Goal: Check status: Check status

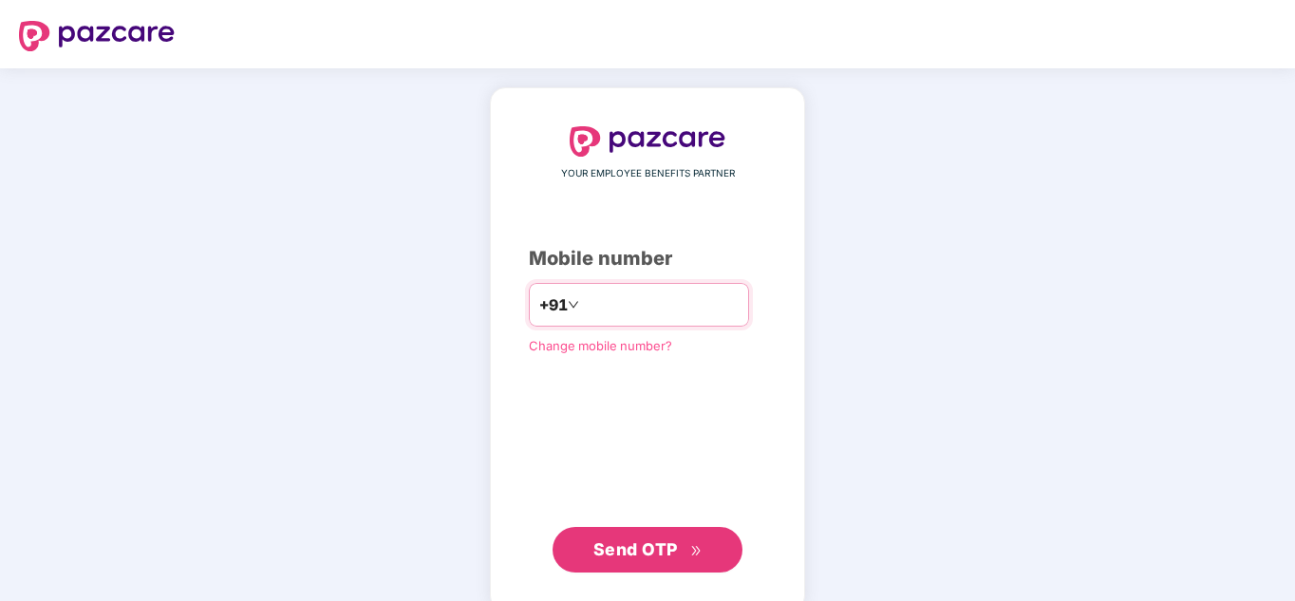
click at [706, 299] on input "number" at bounding box center [661, 304] width 156 height 30
type input "**********"
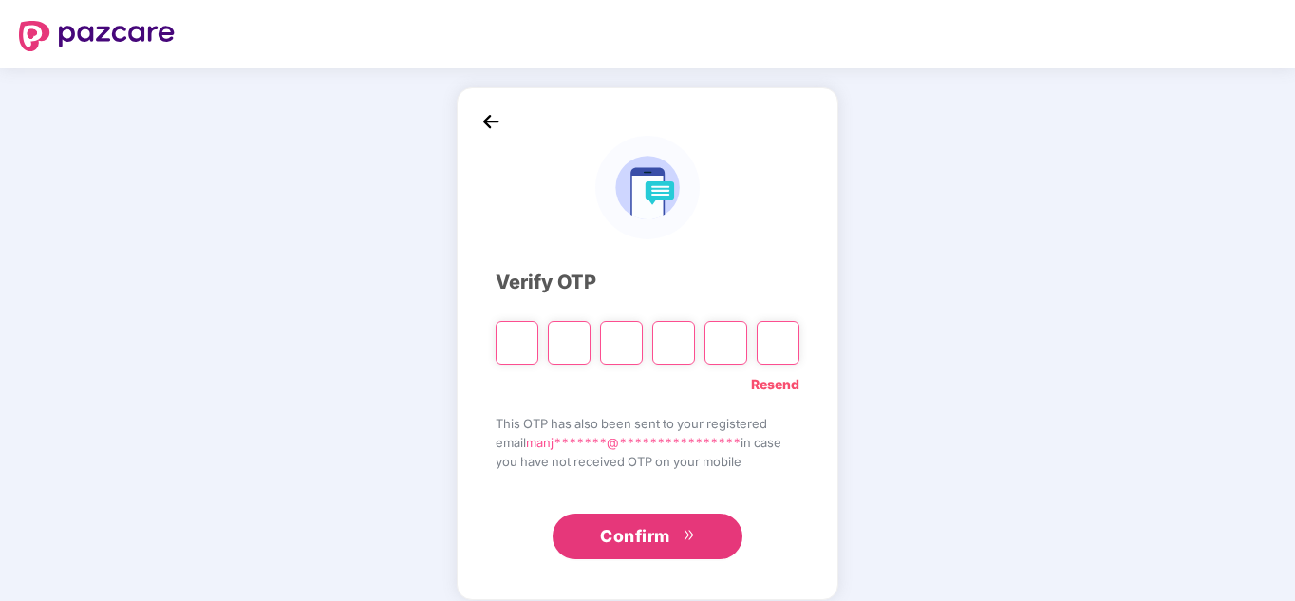
type input "*"
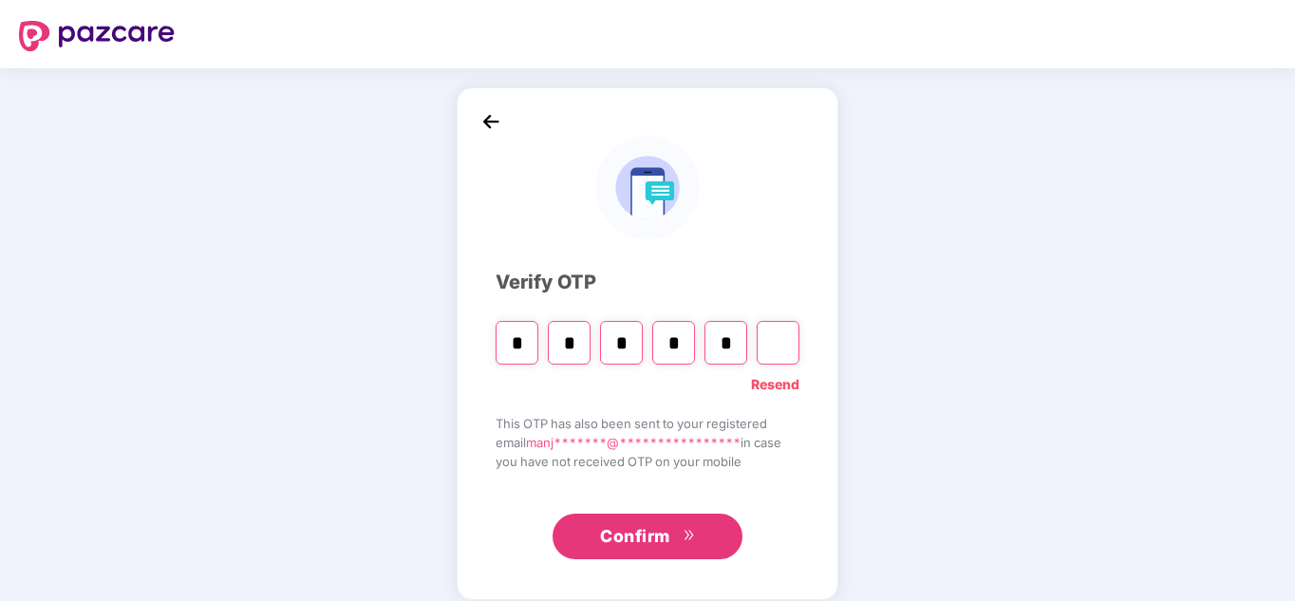
type input "*"
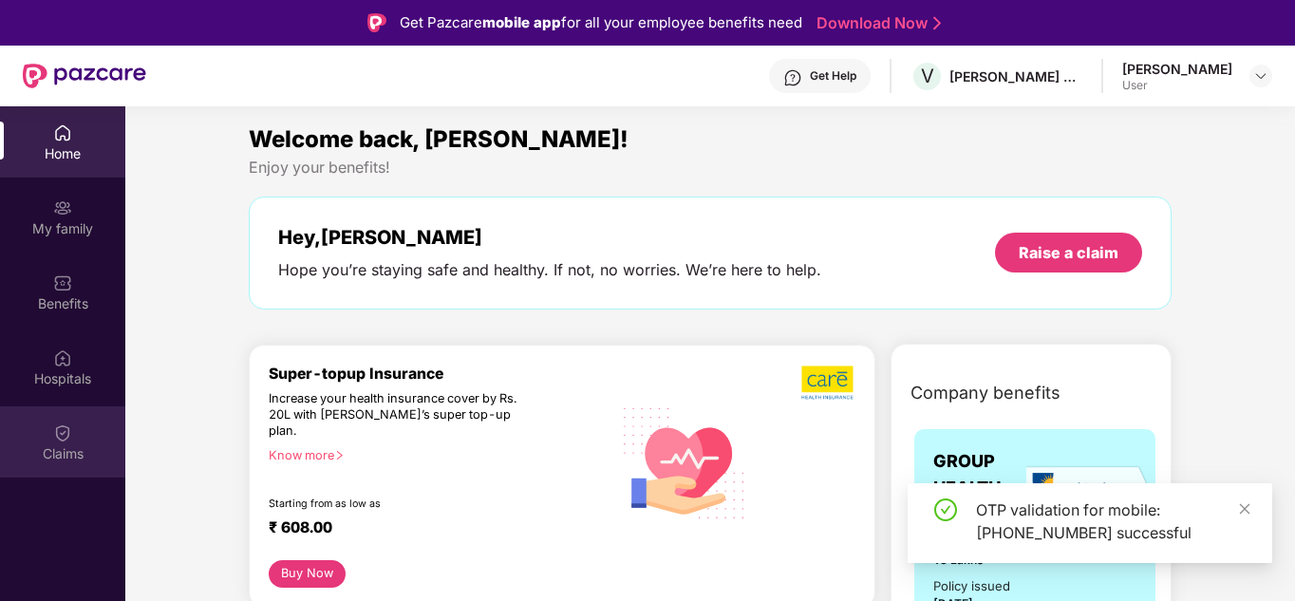
click at [65, 449] on div "Claims" at bounding box center [62, 453] width 125 height 19
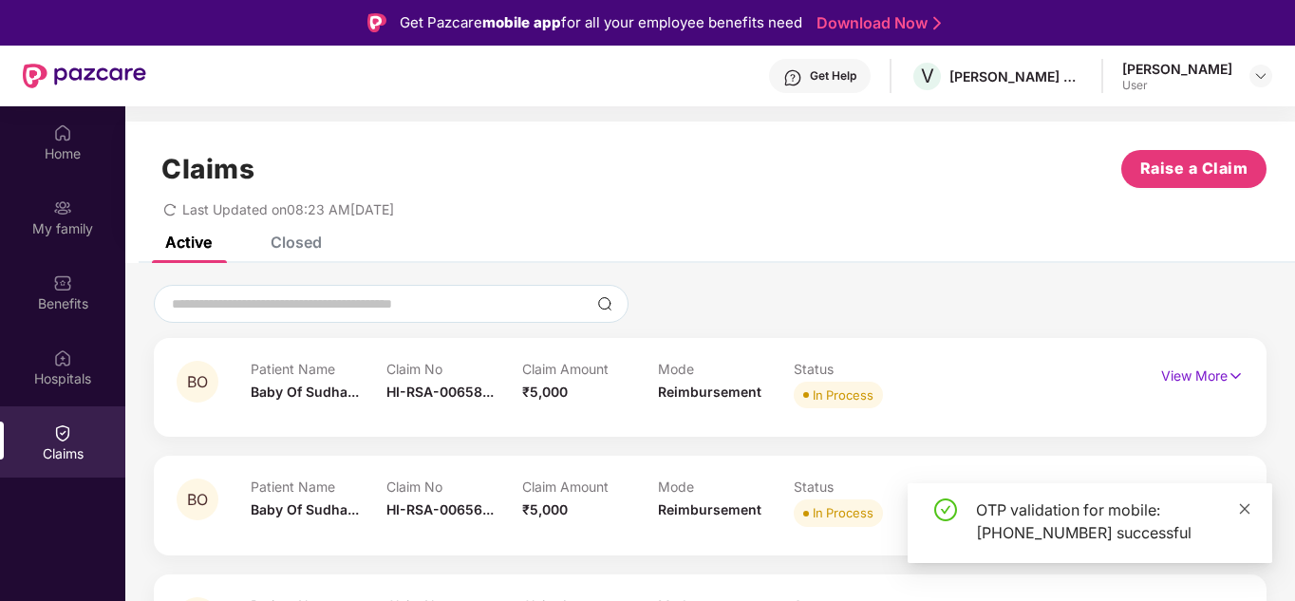
click at [1240, 506] on icon "close" at bounding box center [1244, 508] width 13 height 13
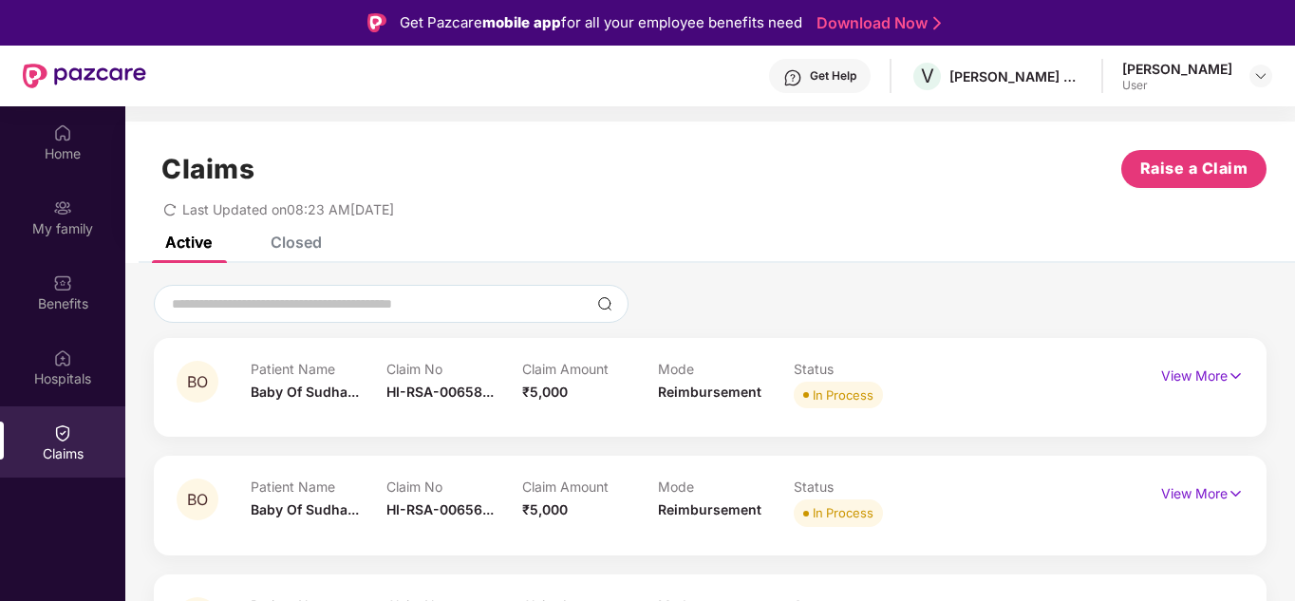
click at [292, 244] on div "Closed" at bounding box center [295, 242] width 51 height 19
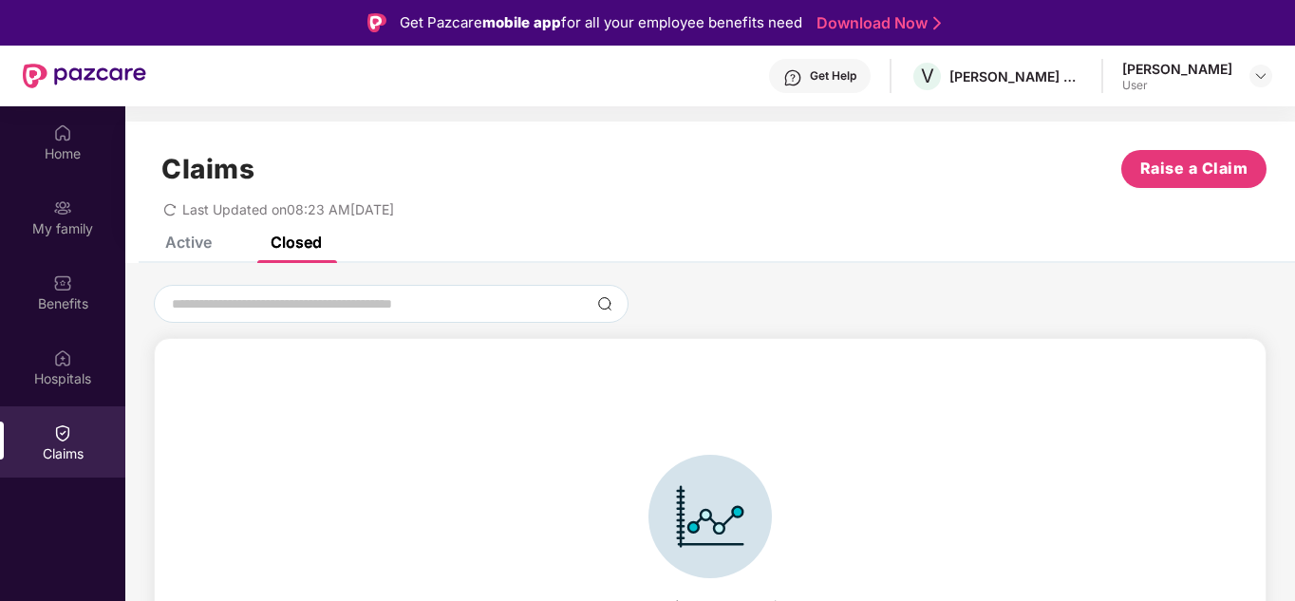
click at [204, 239] on div "Active" at bounding box center [188, 242] width 47 height 19
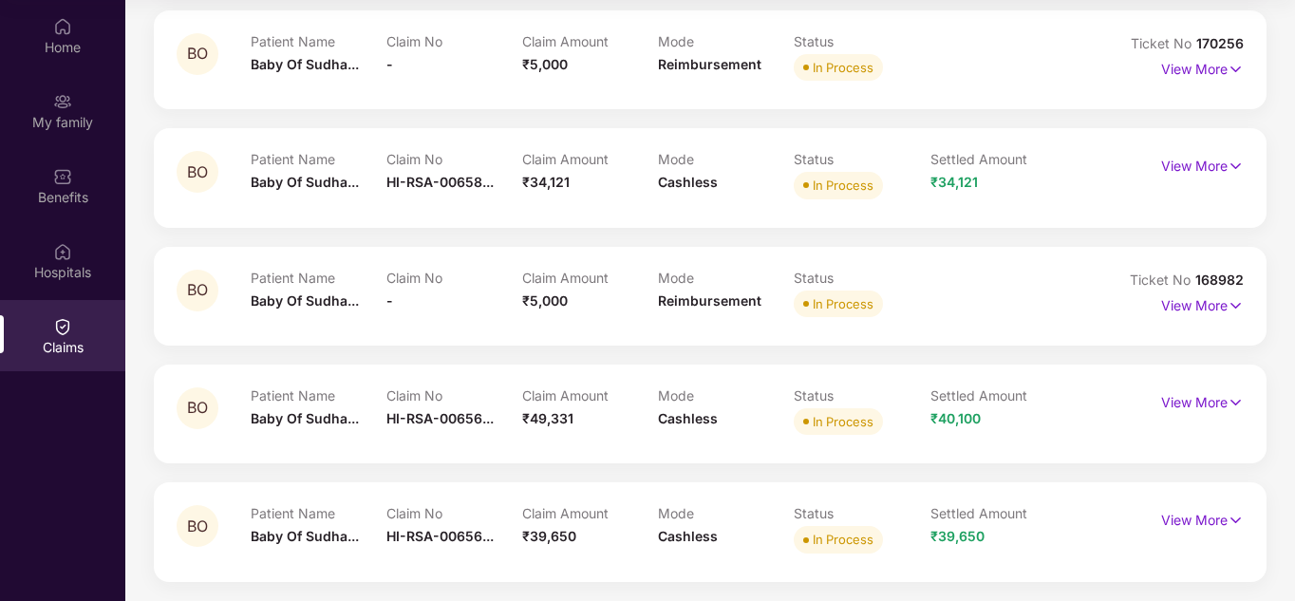
scroll to position [599, 0]
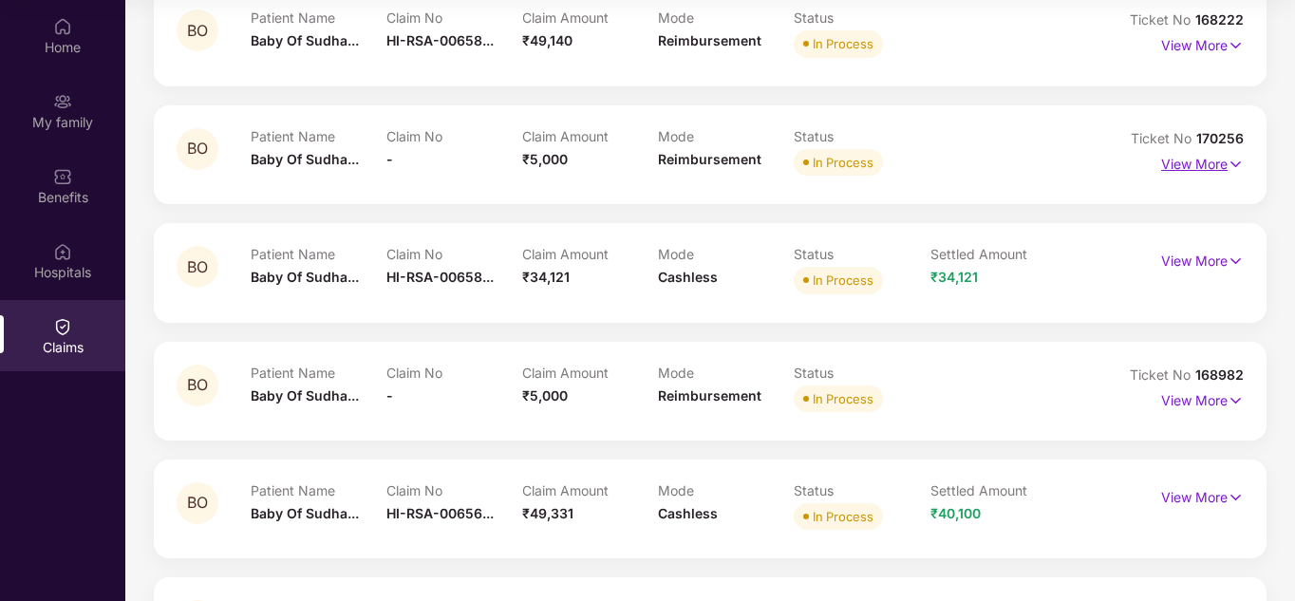
click at [1196, 158] on p "View More" at bounding box center [1202, 162] width 83 height 26
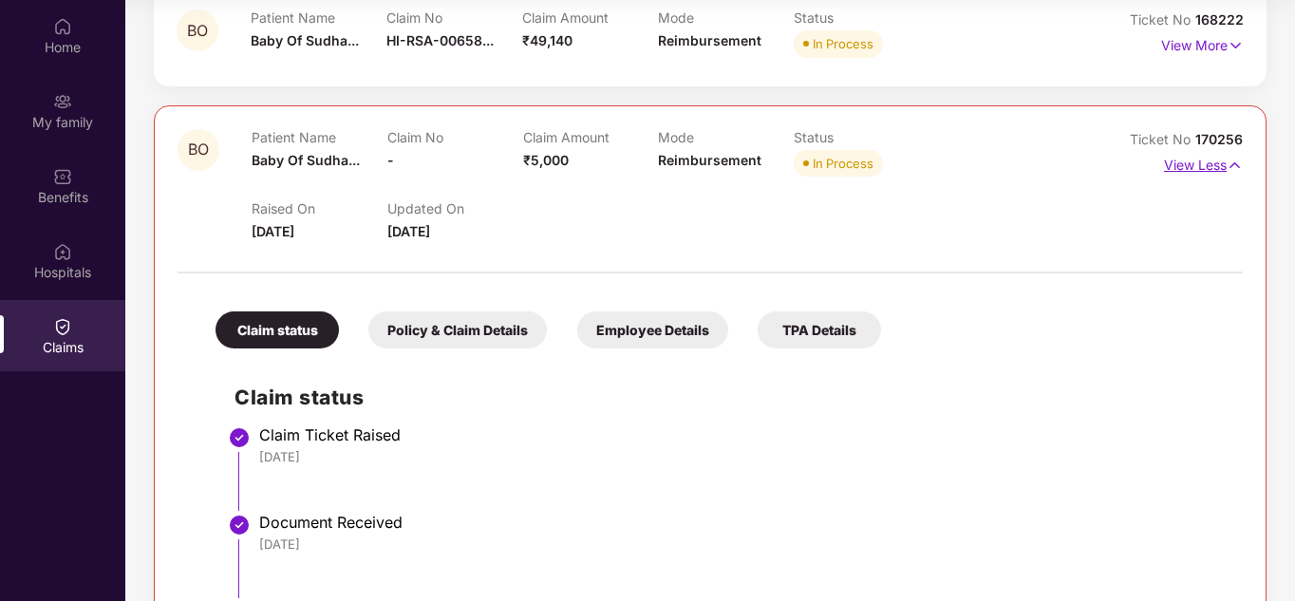
click at [1229, 161] on img at bounding box center [1234, 165] width 16 height 21
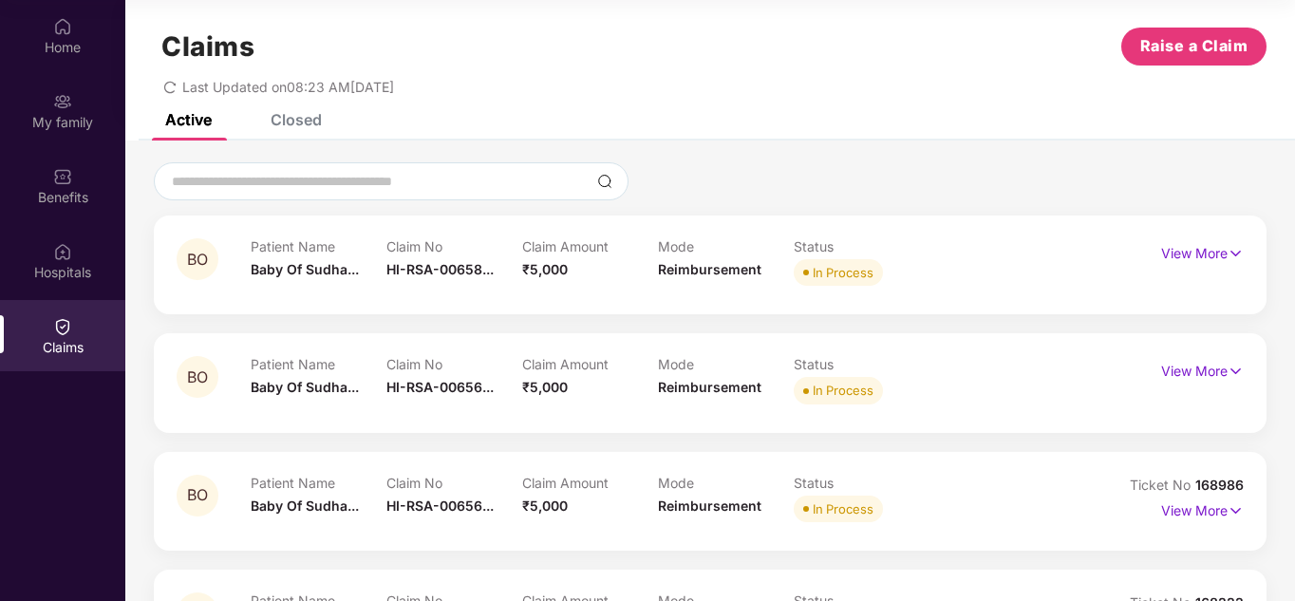
scroll to position [0, 0]
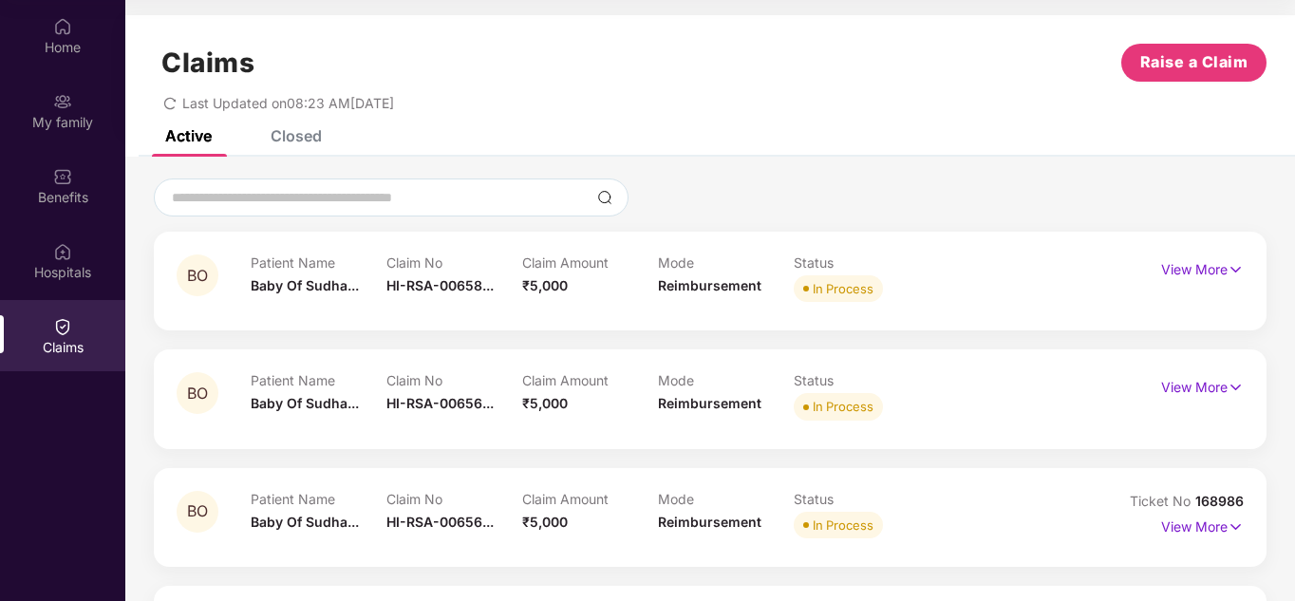
click at [300, 133] on div "Closed" at bounding box center [295, 135] width 51 height 19
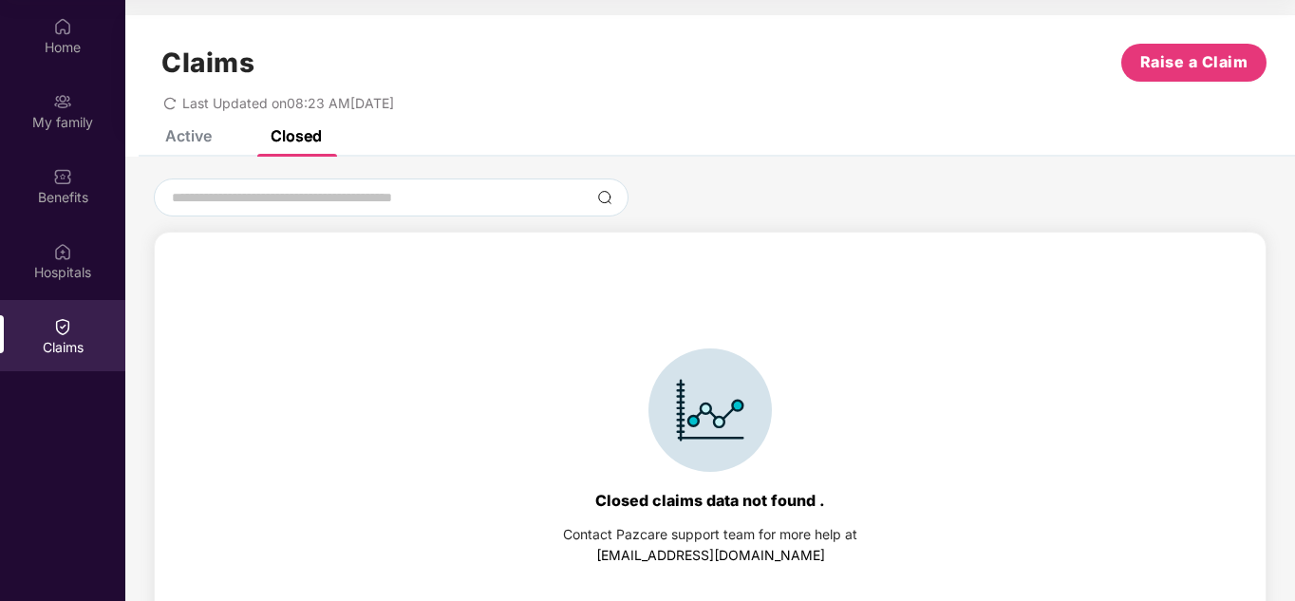
click at [197, 140] on div "Active" at bounding box center [188, 135] width 47 height 19
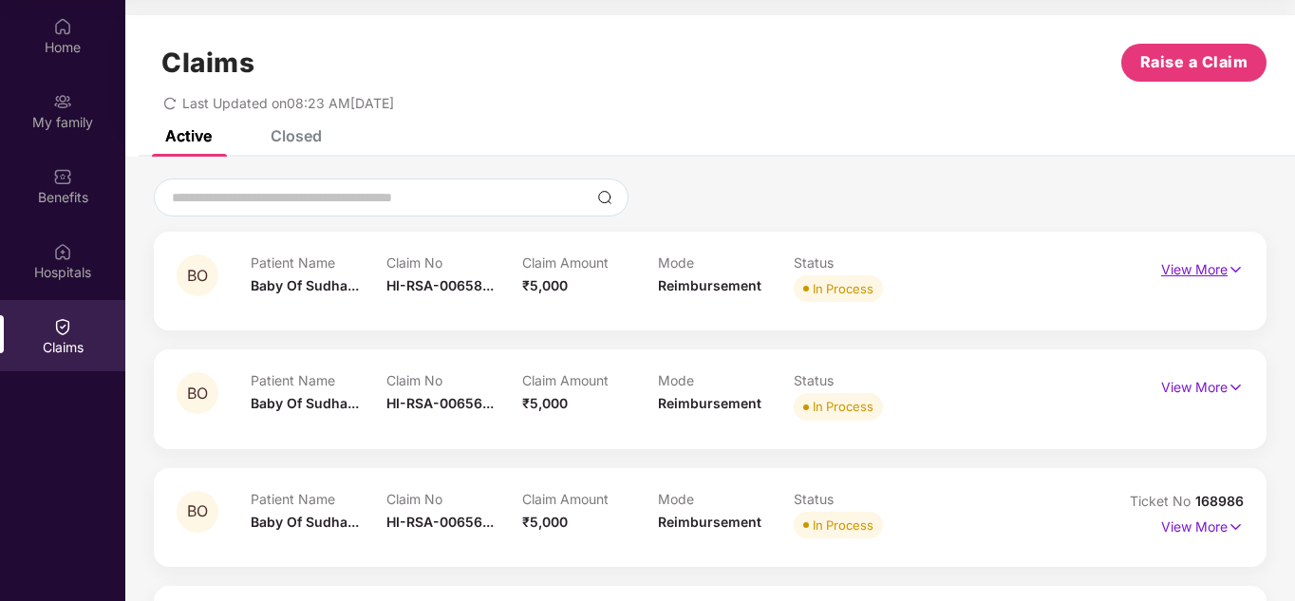
click at [1227, 268] on img at bounding box center [1235, 269] width 16 height 21
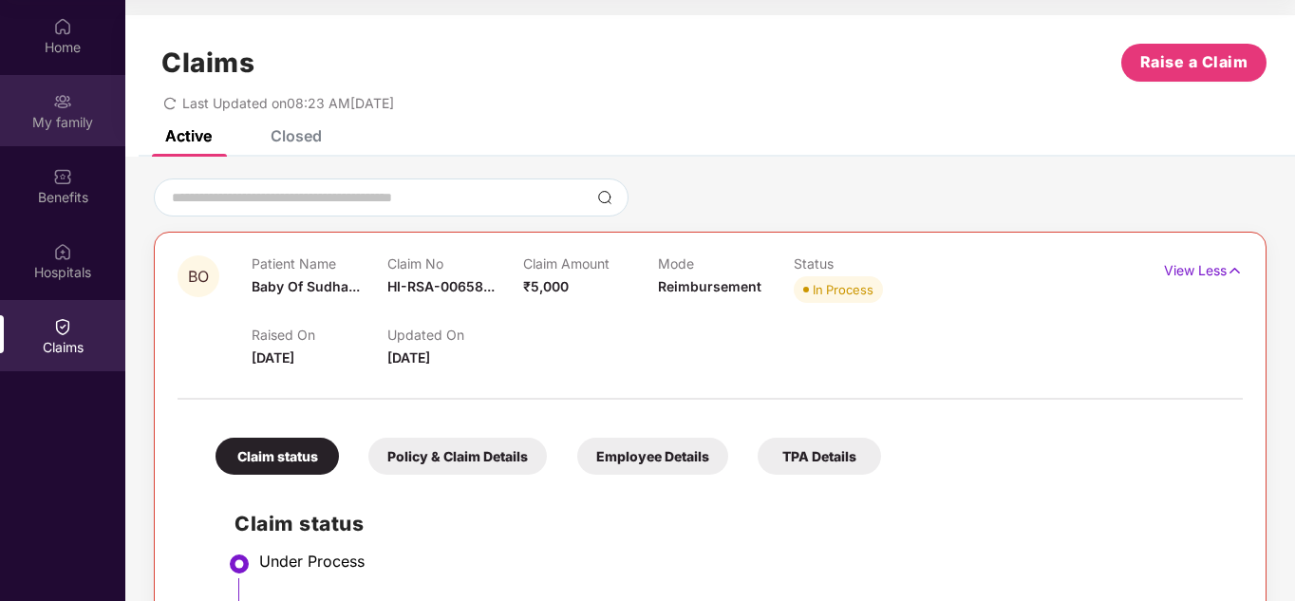
click at [65, 110] on img at bounding box center [62, 101] width 19 height 19
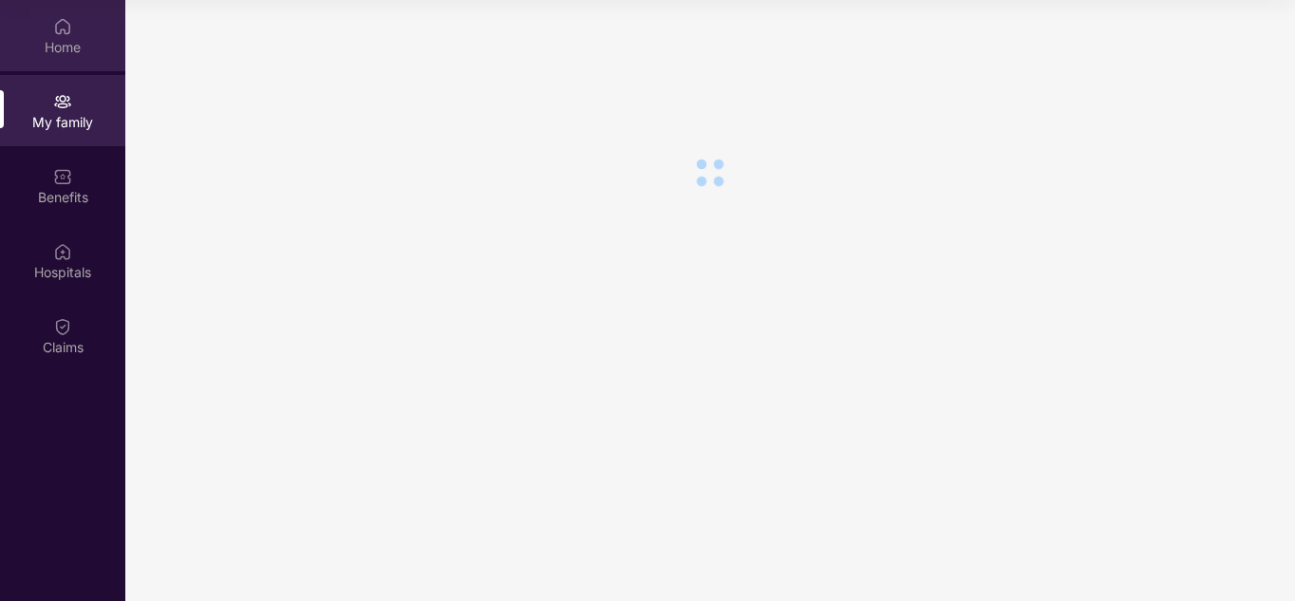
click at [52, 47] on div "Home" at bounding box center [62, 47] width 125 height 19
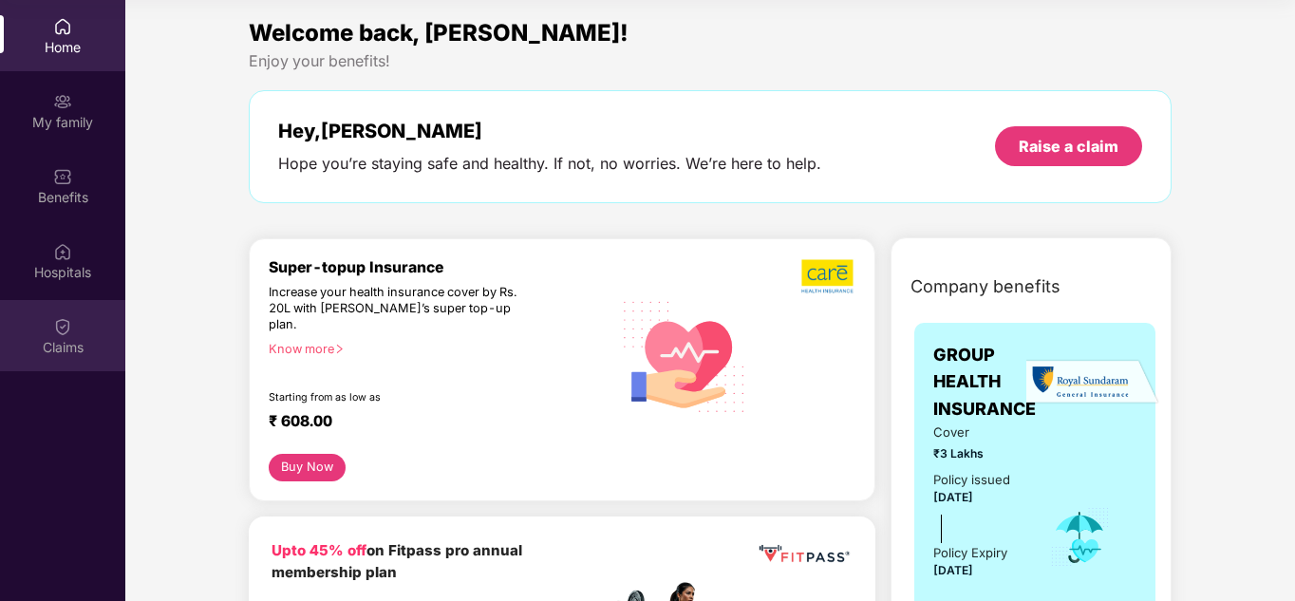
click at [61, 329] on img at bounding box center [62, 326] width 19 height 19
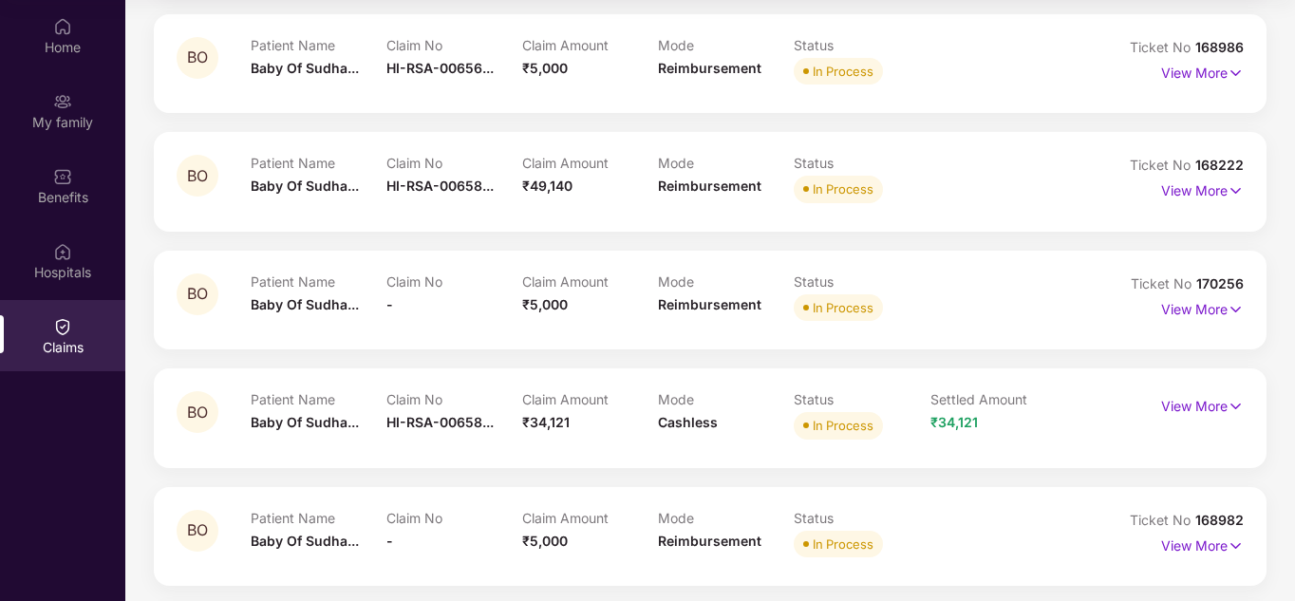
scroll to position [409, 0]
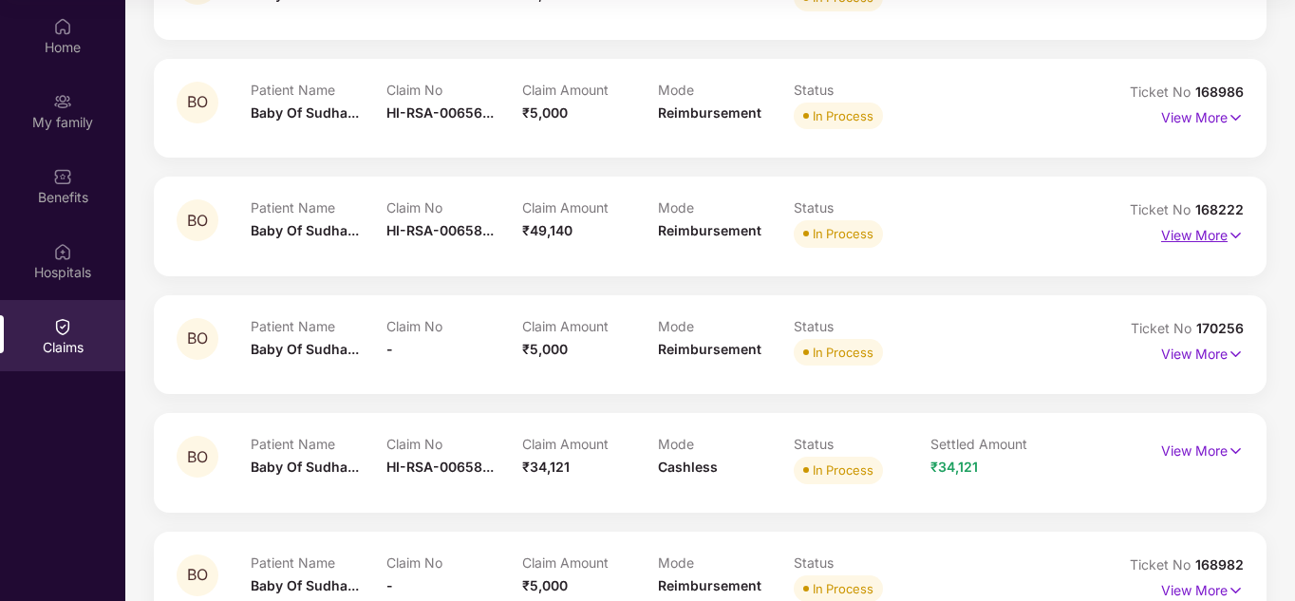
click at [1221, 237] on p "View More" at bounding box center [1202, 233] width 83 height 26
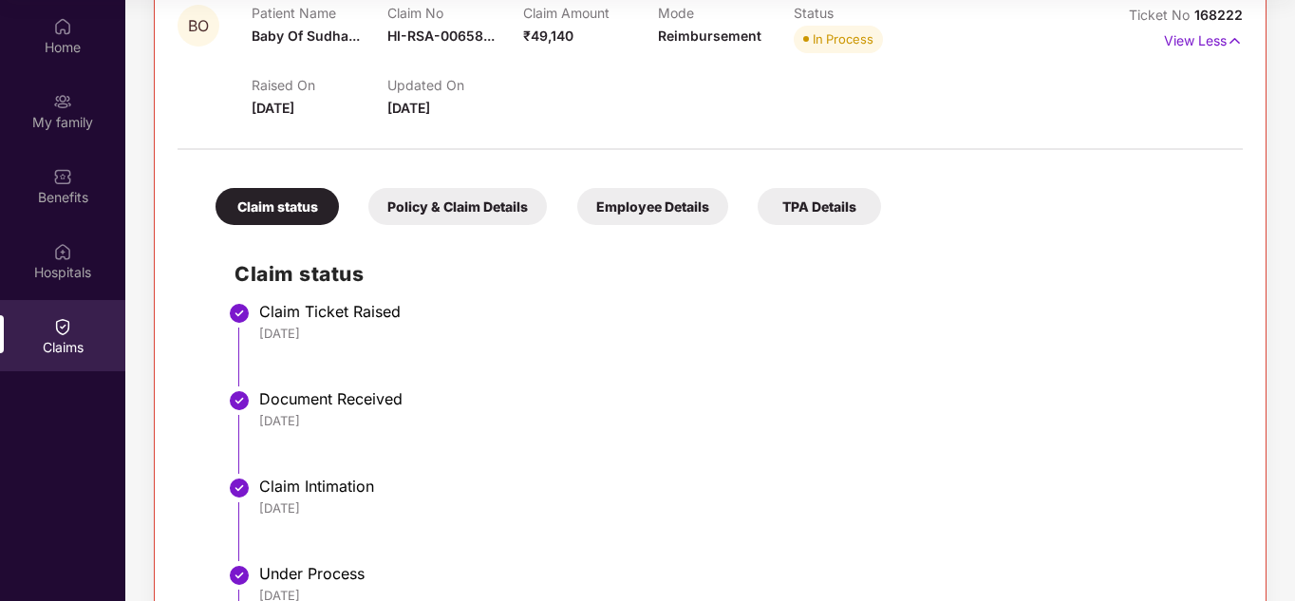
scroll to position [504, 0]
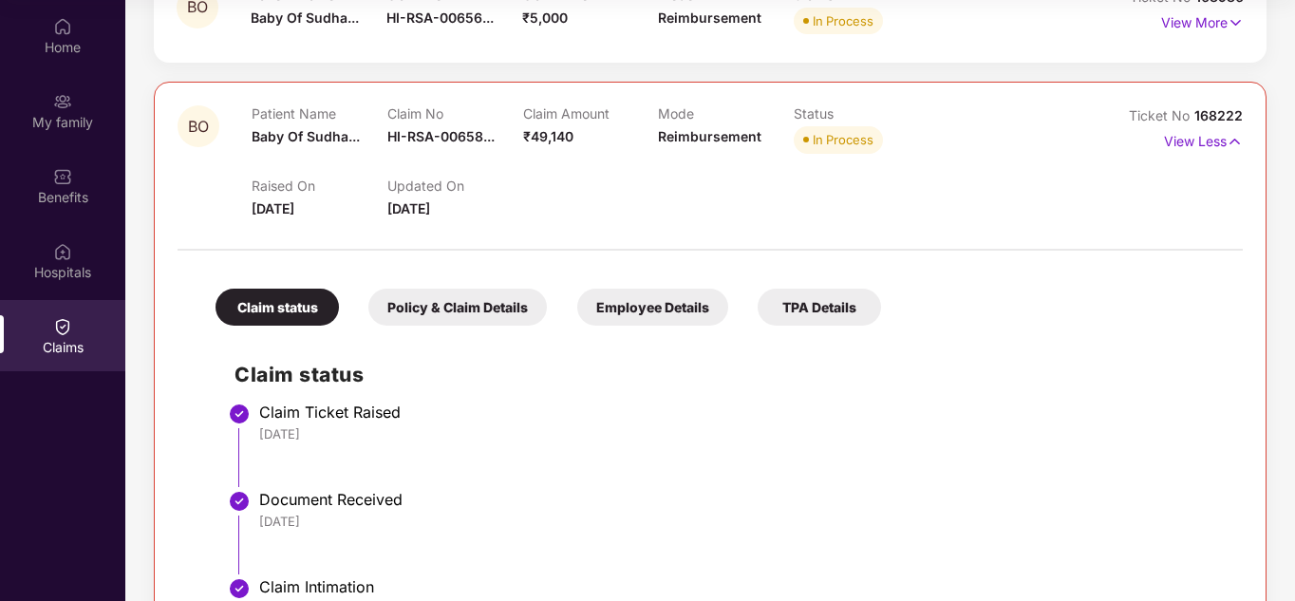
click at [442, 302] on div "Policy & Claim Details" at bounding box center [457, 307] width 178 height 37
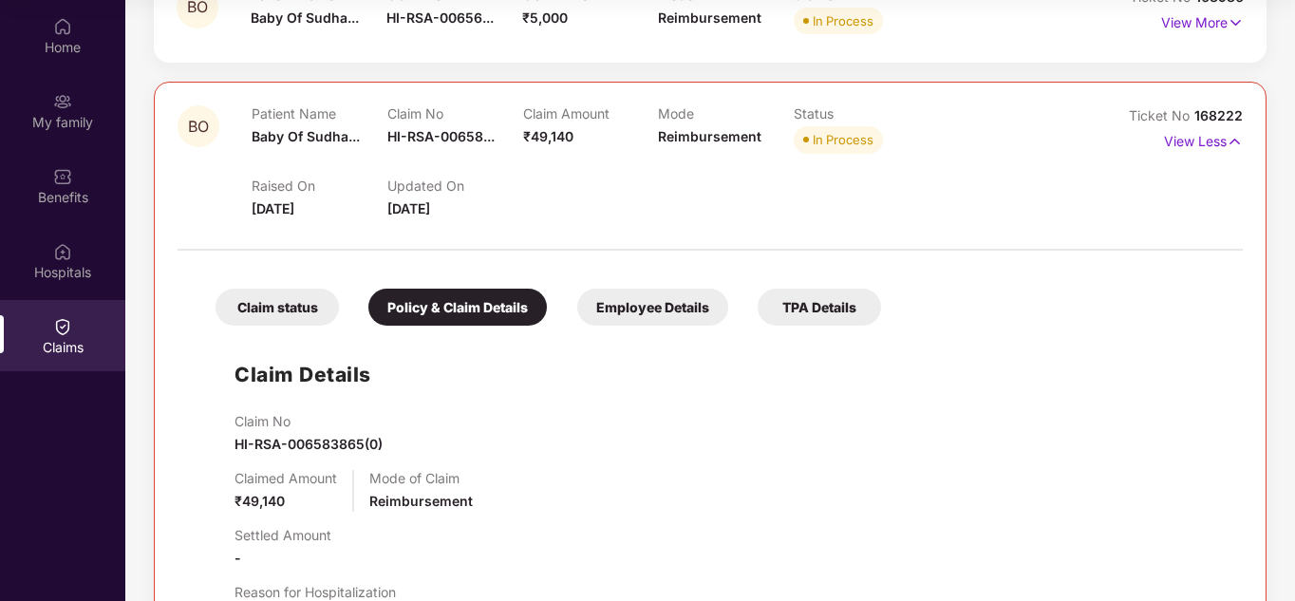
click at [645, 310] on div "Employee Details" at bounding box center [652, 307] width 151 height 37
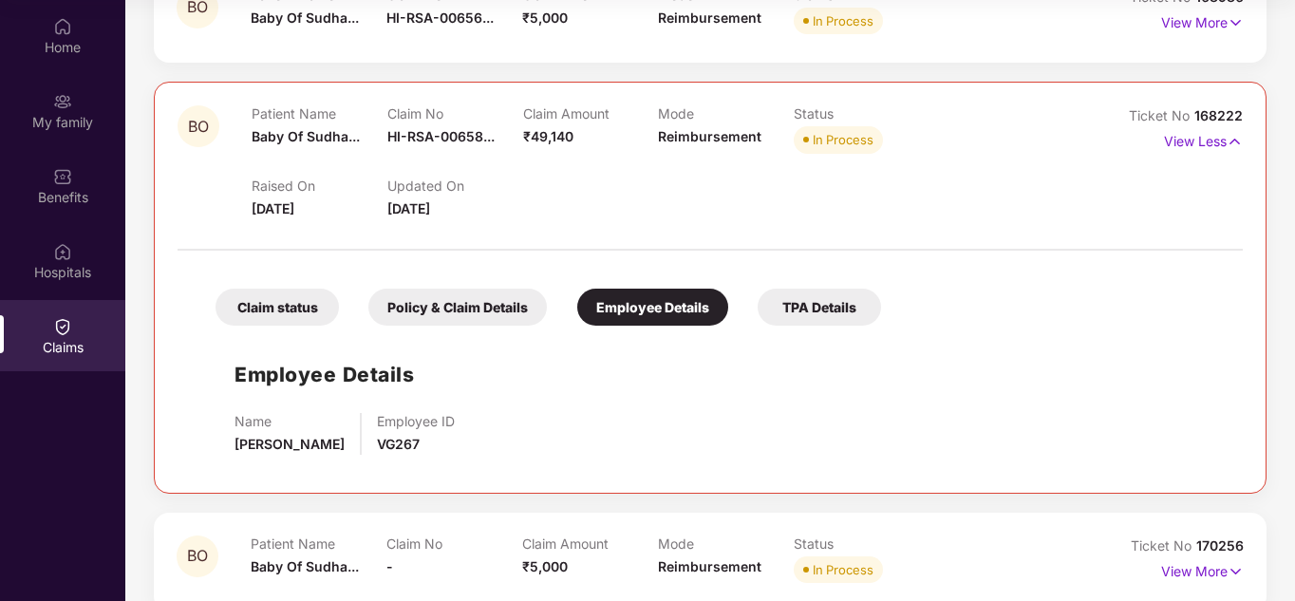
click at [850, 310] on div "TPA Details" at bounding box center [818, 307] width 123 height 37
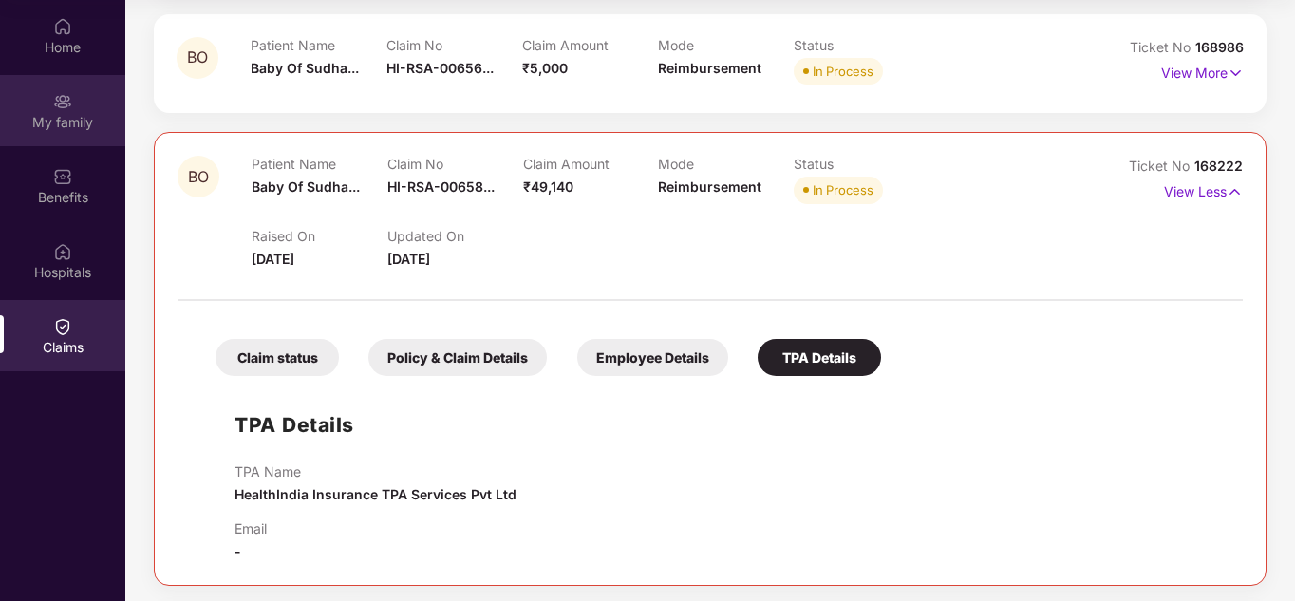
scroll to position [409, 0]
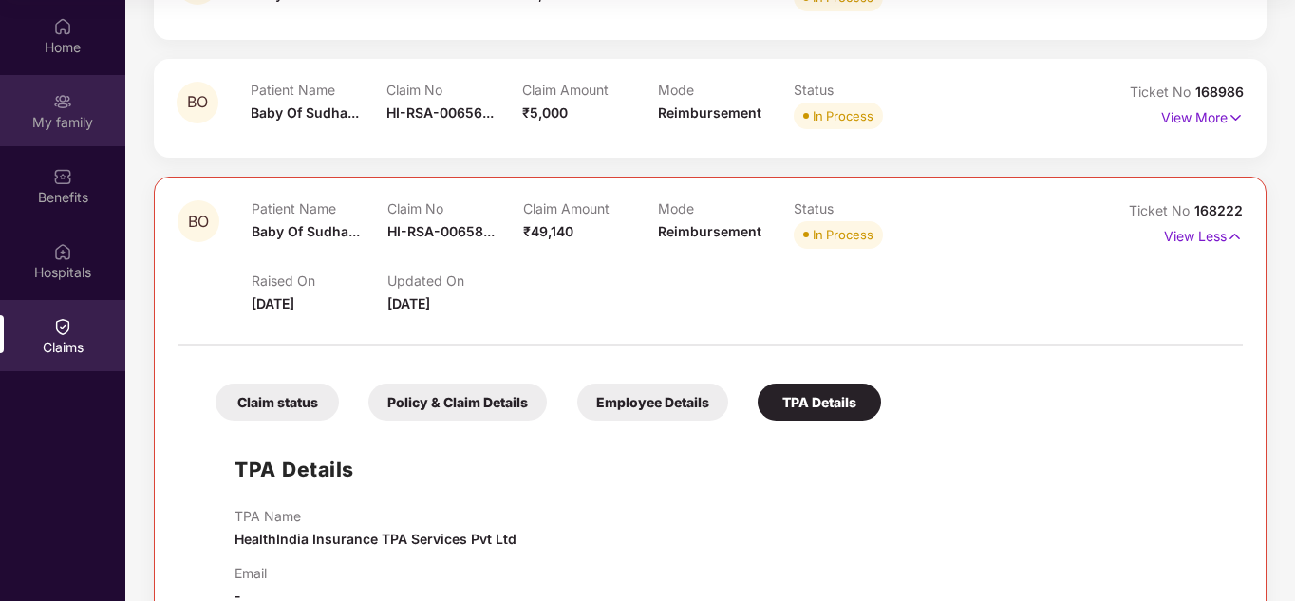
click at [81, 99] on div "My family" at bounding box center [62, 110] width 125 height 71
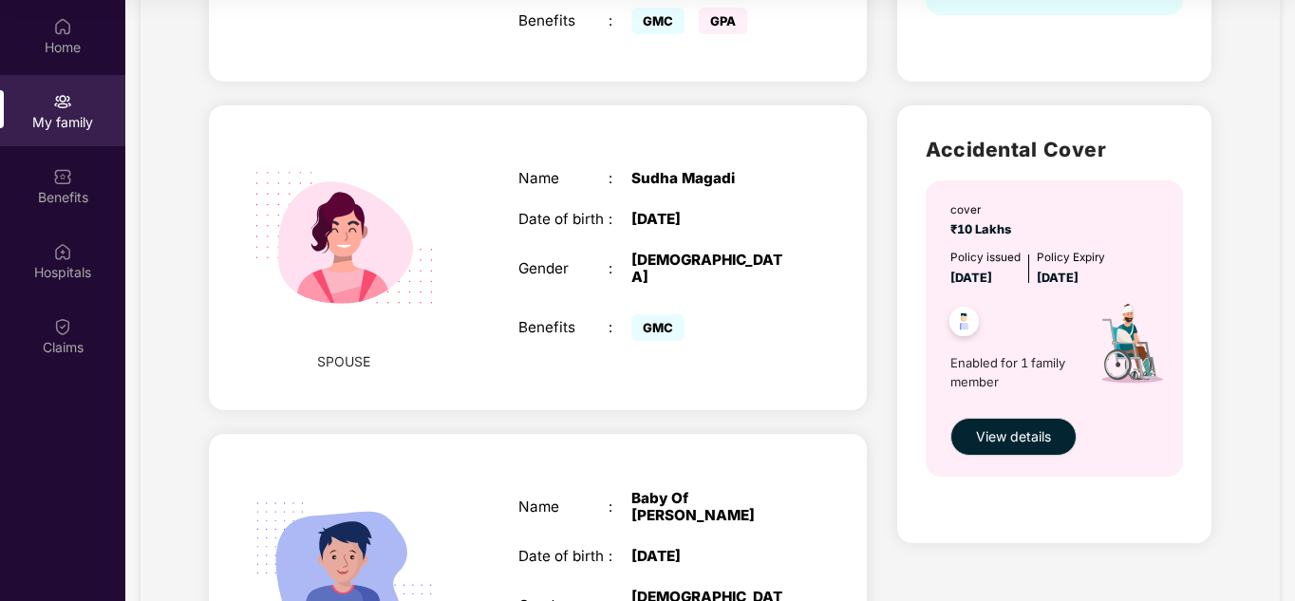
scroll to position [671, 0]
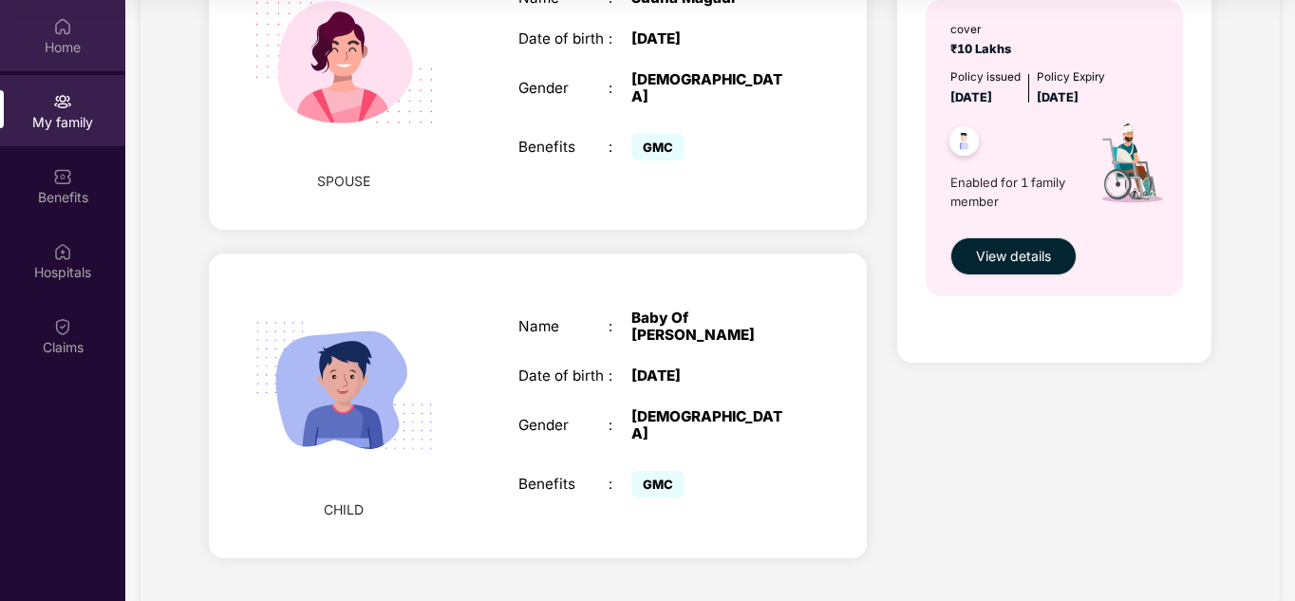
click at [81, 24] on div "Home" at bounding box center [62, 35] width 125 height 71
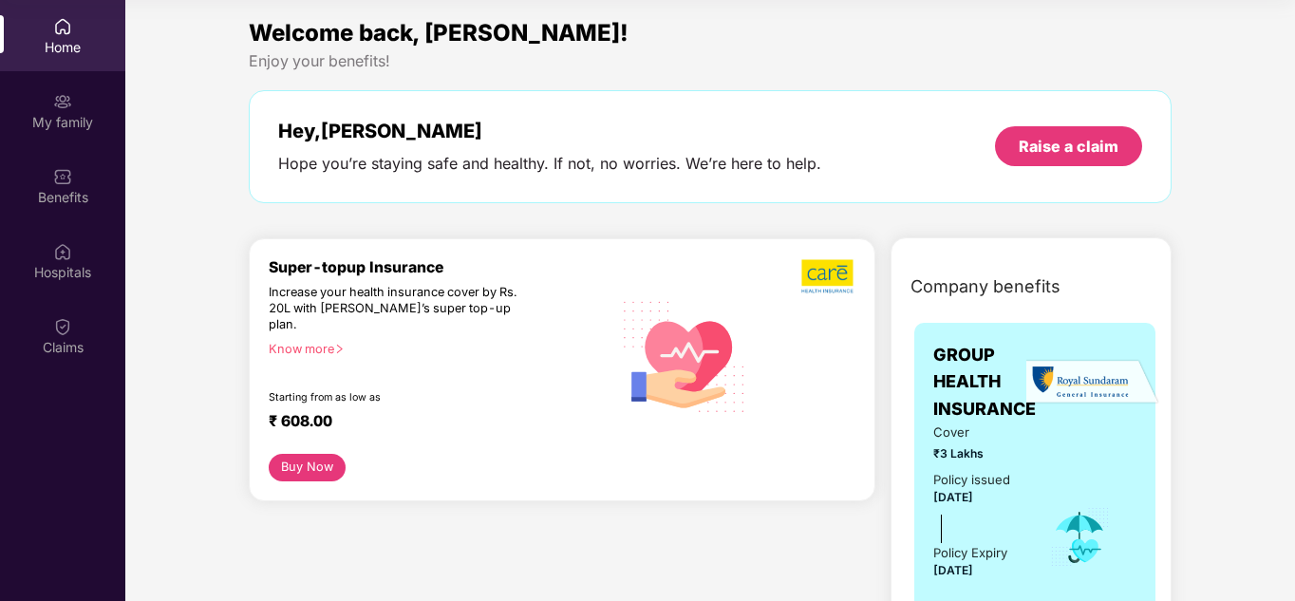
click at [54, 31] on img at bounding box center [62, 26] width 19 height 19
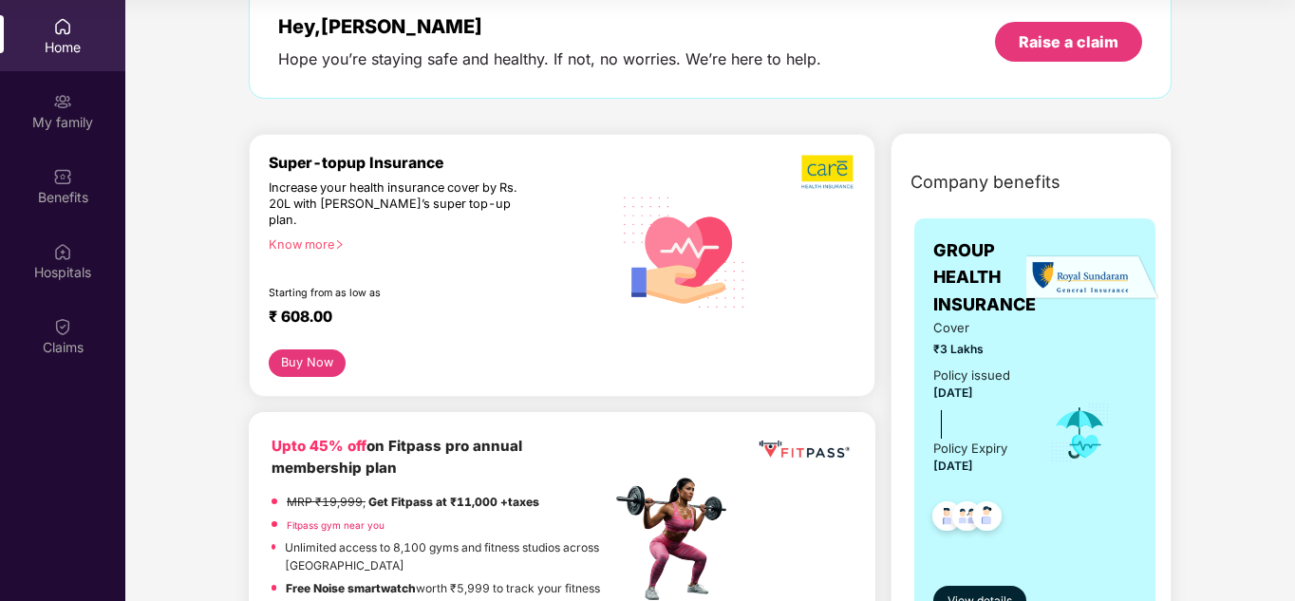
scroll to position [95, 0]
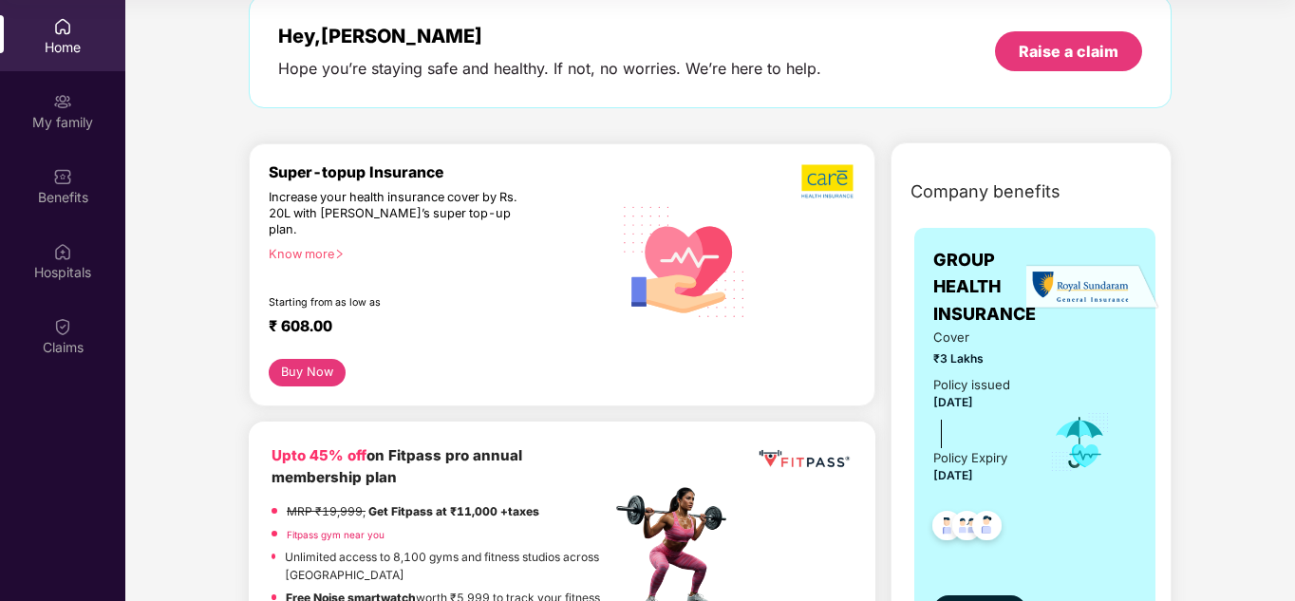
click at [307, 359] on button "Buy Now" at bounding box center [307, 373] width 77 height 28
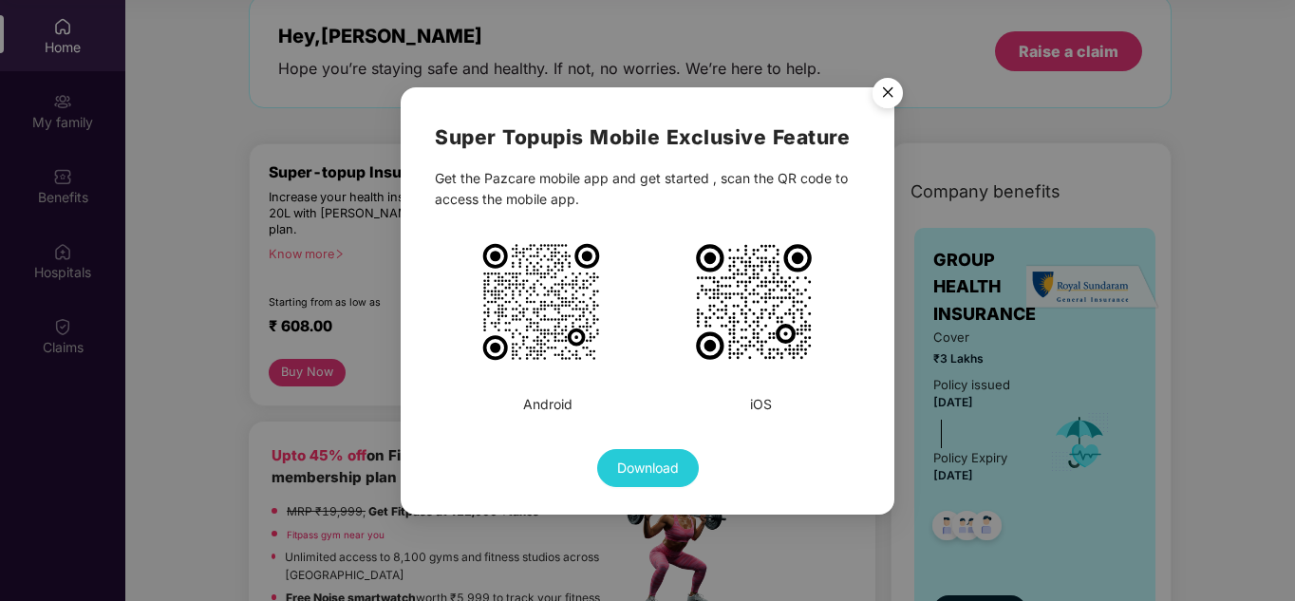
click at [887, 95] on img "Close" at bounding box center [887, 95] width 53 height 53
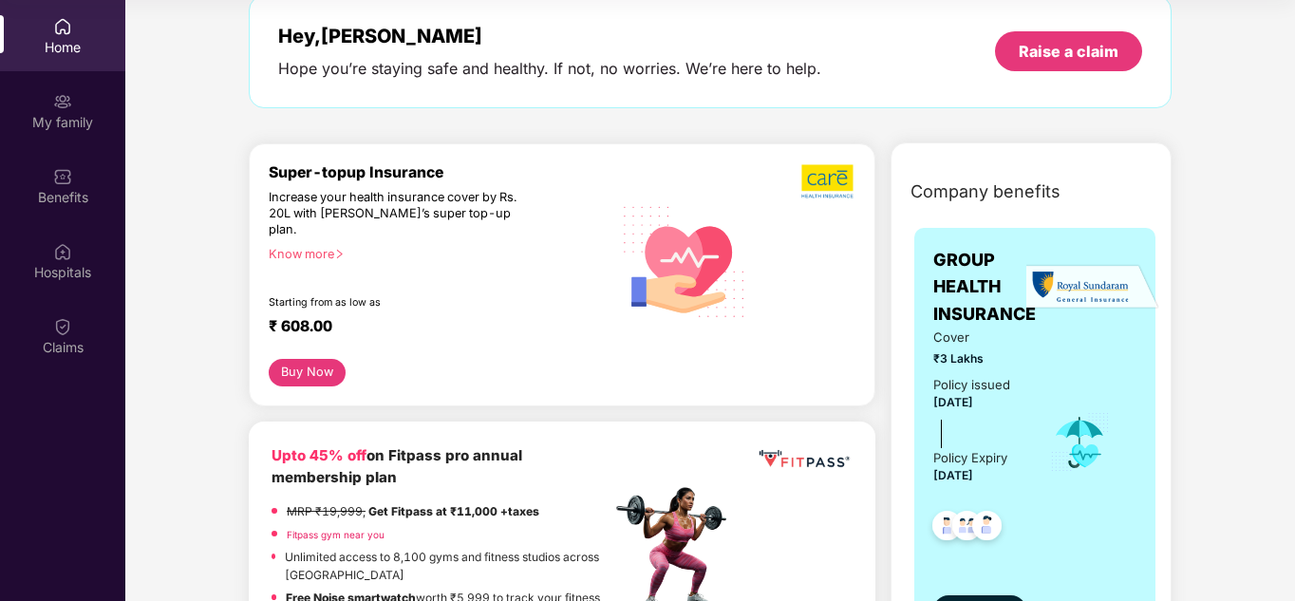
click at [50, 26] on div "Home" at bounding box center [62, 35] width 125 height 71
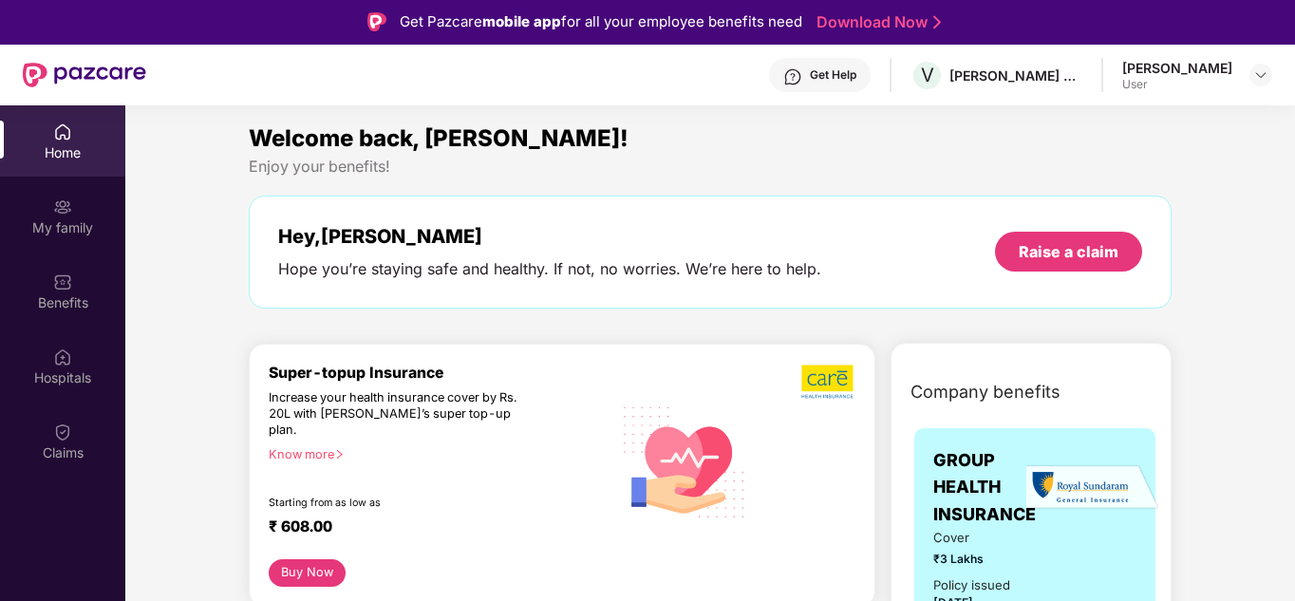
scroll to position [0, 0]
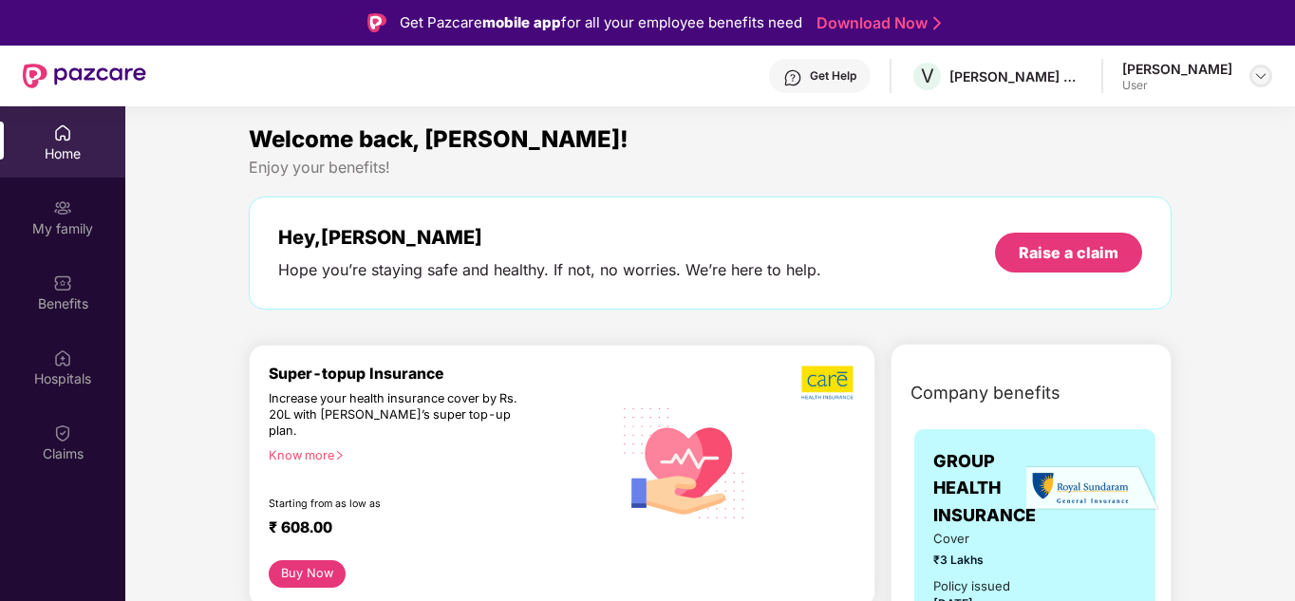
click at [1266, 79] on img at bounding box center [1260, 75] width 15 height 15
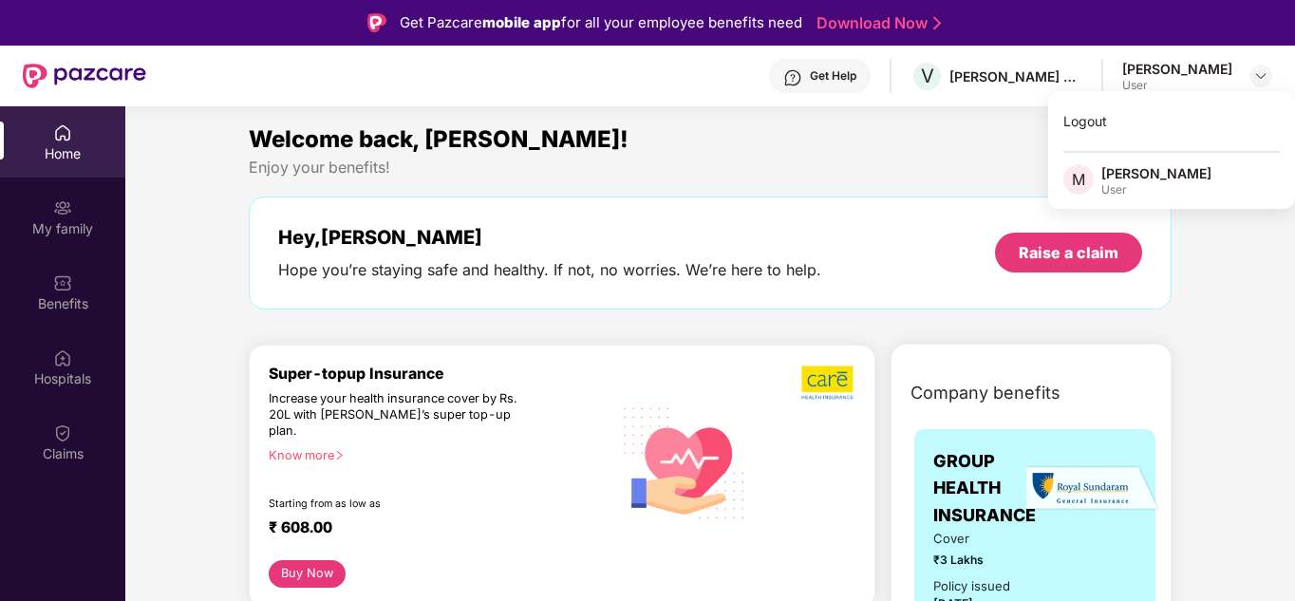
click at [1030, 97] on div "Get Help V [PERSON_NAME] ESTATES DEVELOPERS PRIVATE LIMITED [PERSON_NAME] User" at bounding box center [709, 76] width 1126 height 61
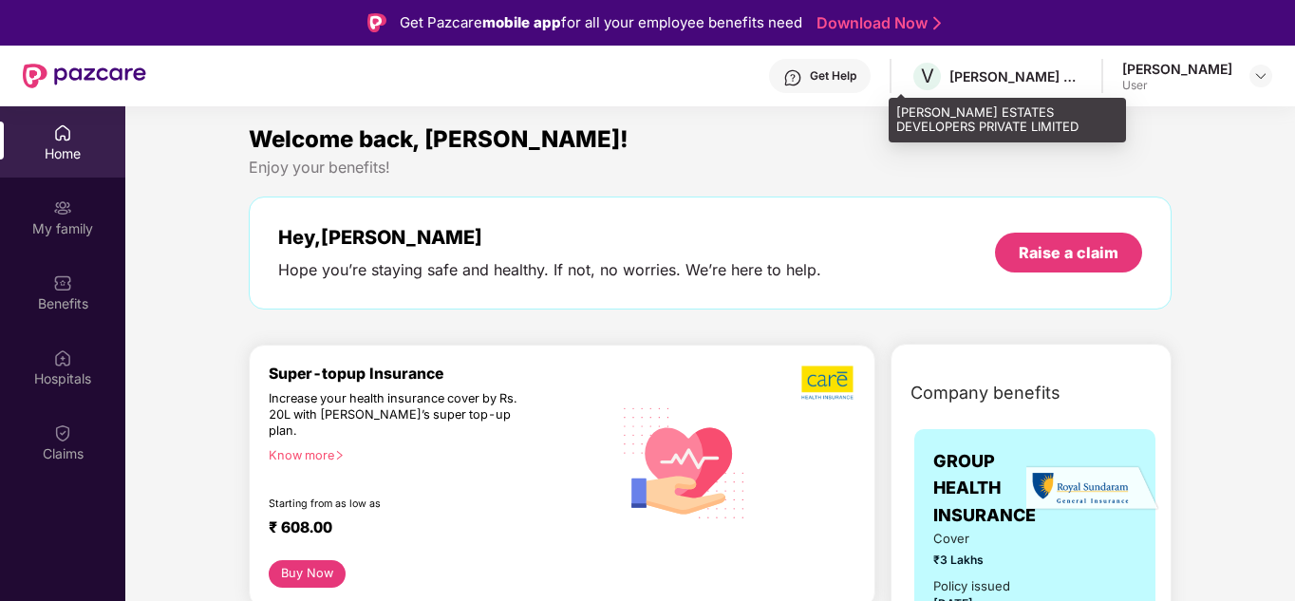
click at [1032, 81] on div "[PERSON_NAME] ESTATES DEVELOPERS PRIVATE LIMITED" at bounding box center [1015, 76] width 133 height 18
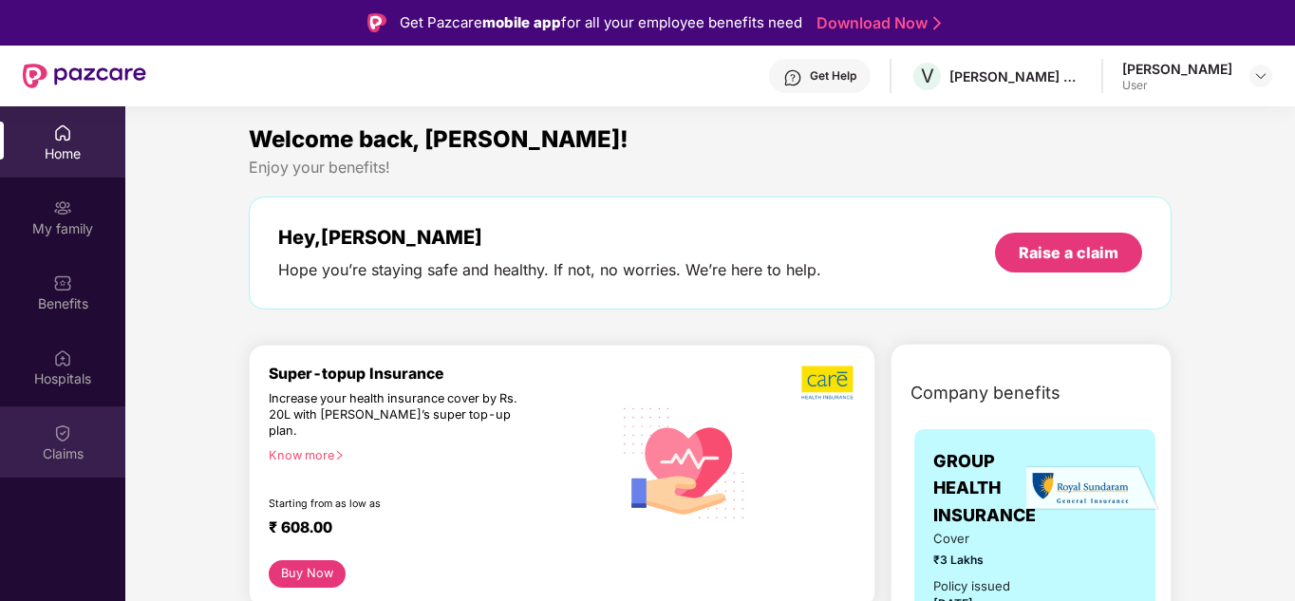
click at [85, 452] on div "Claims" at bounding box center [62, 453] width 125 height 19
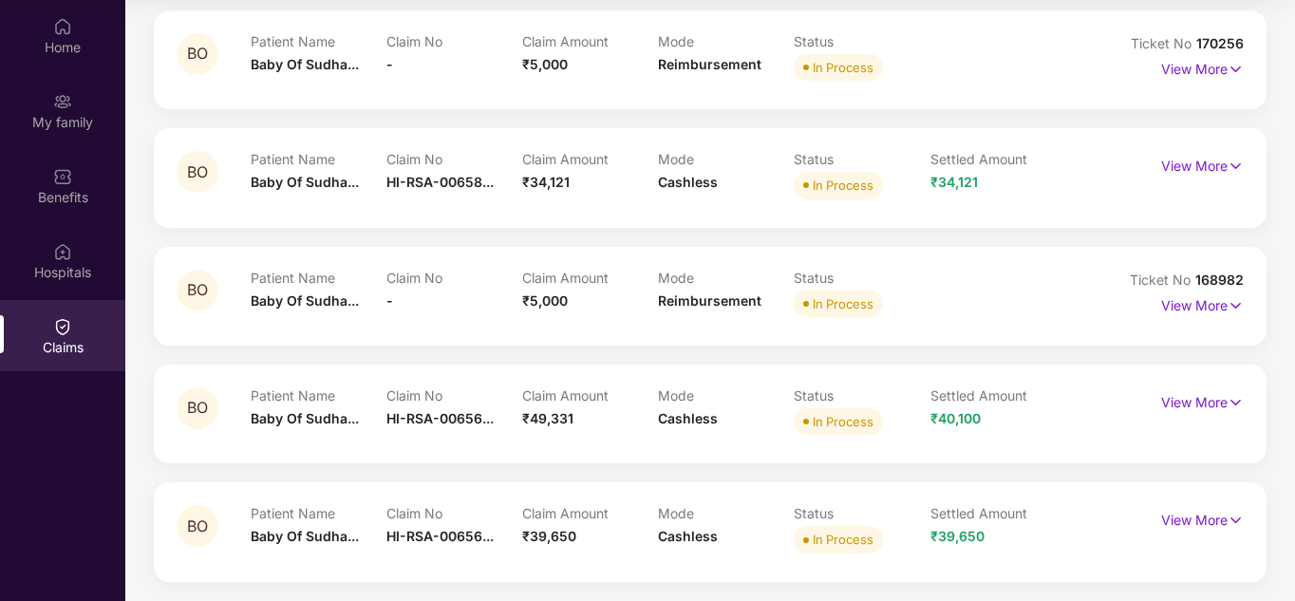
scroll to position [599, 0]
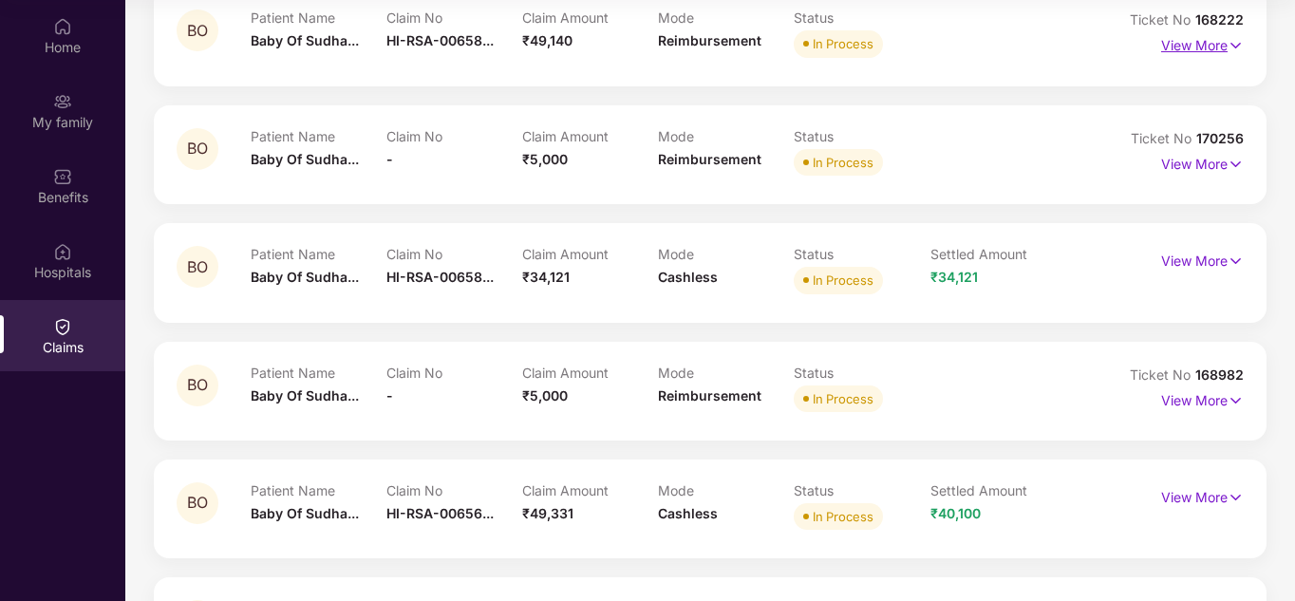
click at [1192, 51] on p "View More" at bounding box center [1202, 43] width 83 height 26
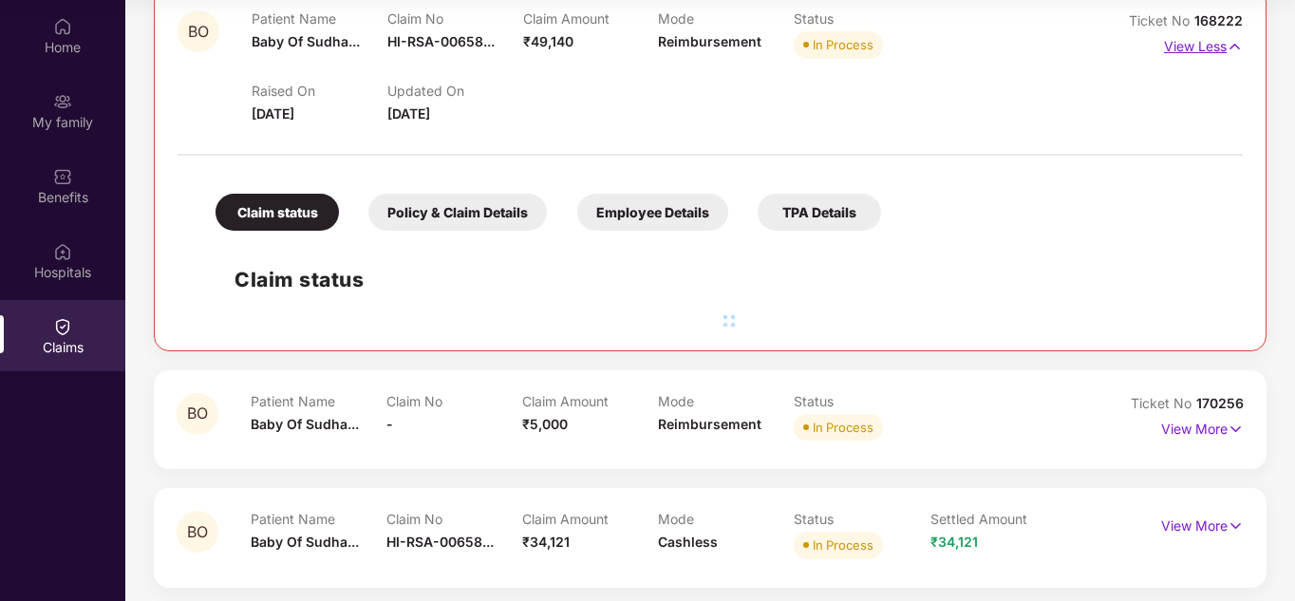
scroll to position [600, 0]
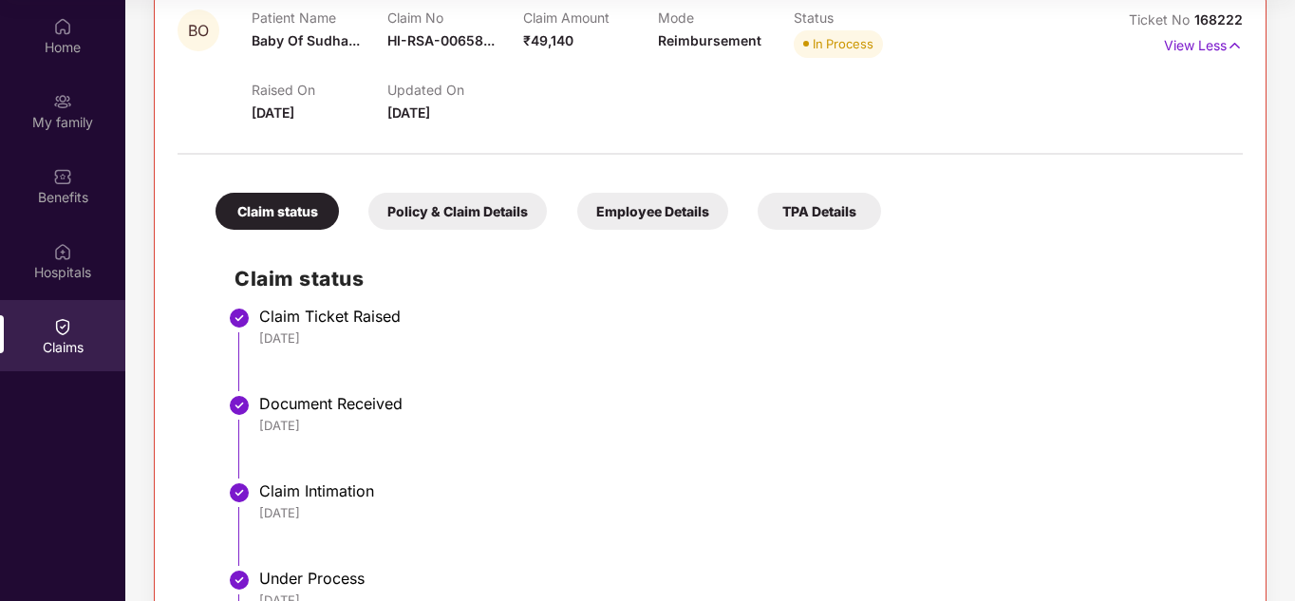
click at [509, 210] on div "Policy & Claim Details" at bounding box center [457, 211] width 178 height 37
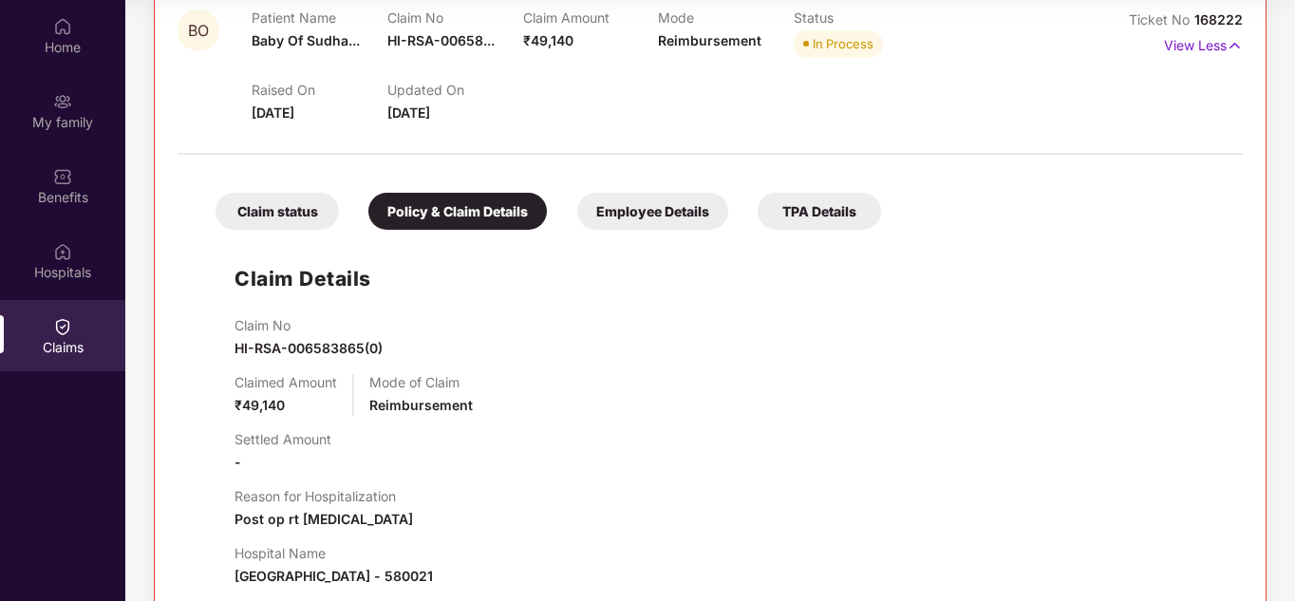
click at [658, 220] on div "Employee Details" at bounding box center [652, 211] width 151 height 37
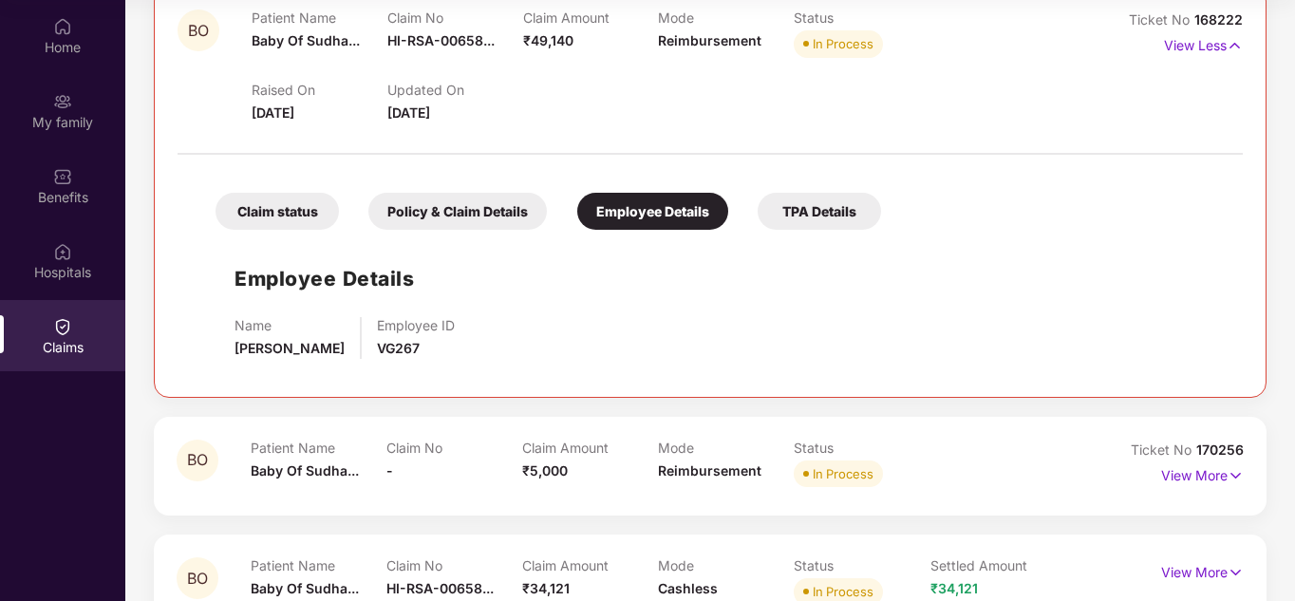
click at [480, 186] on div "Claim status Policy & Claim Details Employee Details TPA Details" at bounding box center [538, 202] width 684 height 56
click at [458, 215] on div "Policy & Claim Details" at bounding box center [457, 211] width 178 height 37
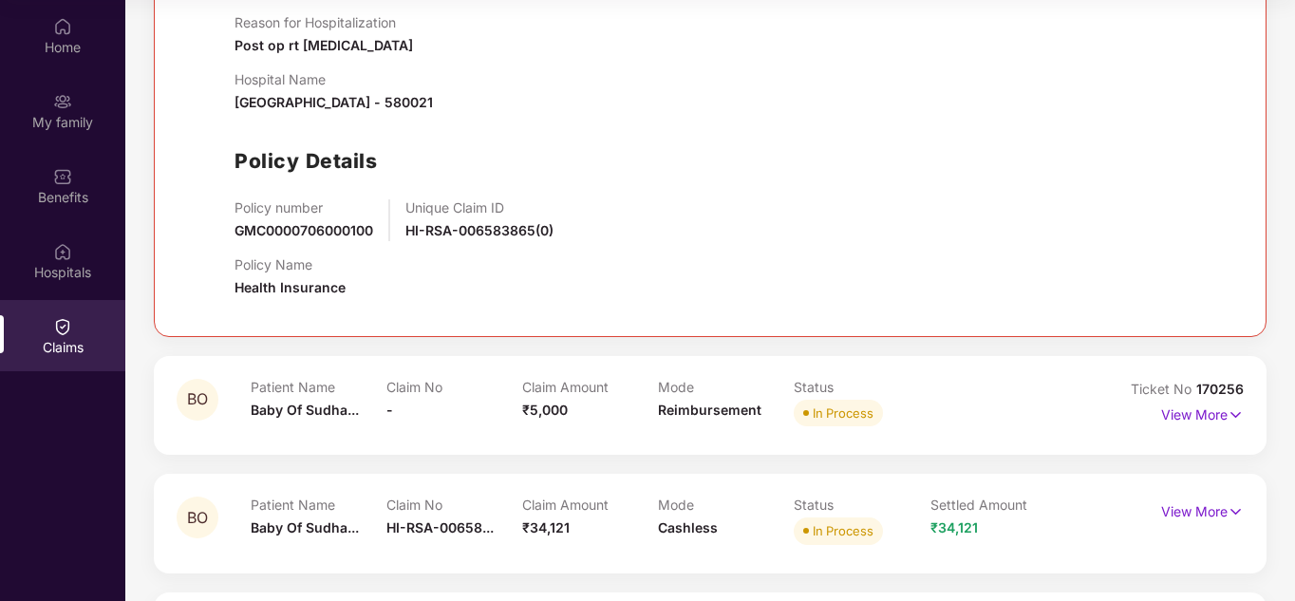
scroll to position [1074, 0]
